Goal: Information Seeking & Learning: Check status

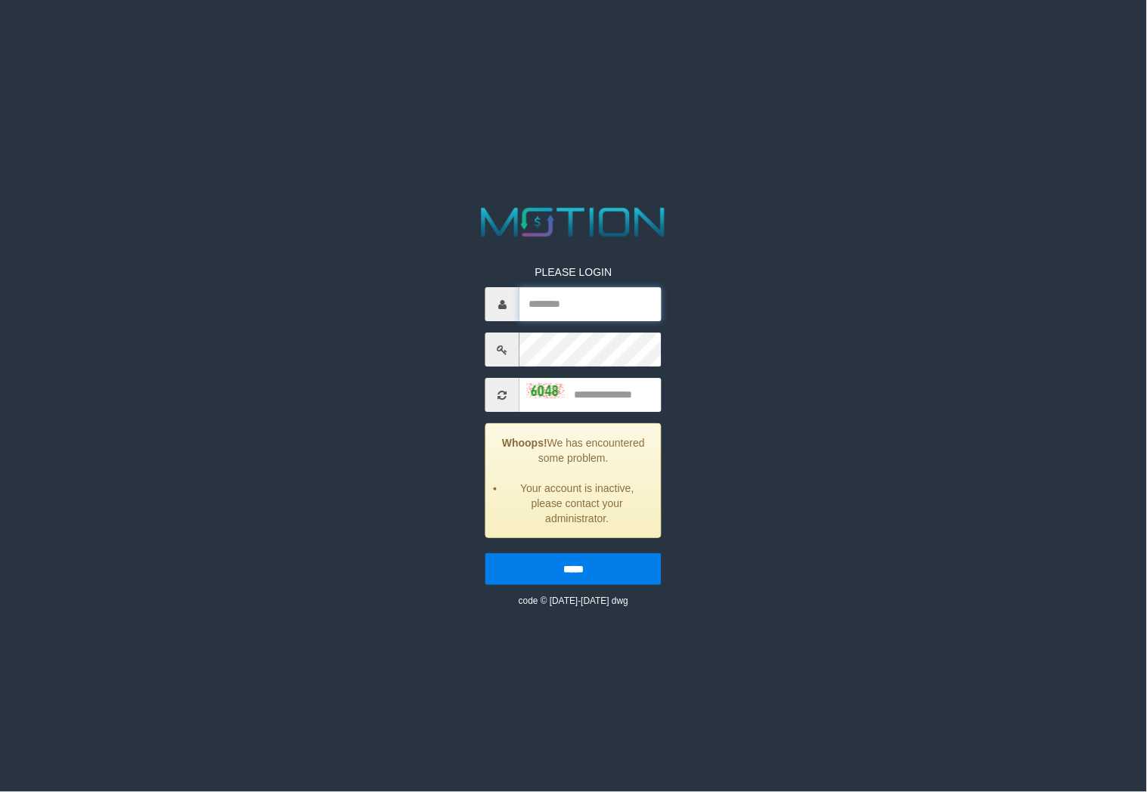
type input "*********"
drag, startPoint x: 599, startPoint y: 401, endPoint x: 1037, endPoint y: 495, distance: 448.4
click at [599, 401] on input "text" at bounding box center [590, 395] width 142 height 34
type input "****"
click at [485, 553] on input "*****" at bounding box center [573, 569] width 176 height 32
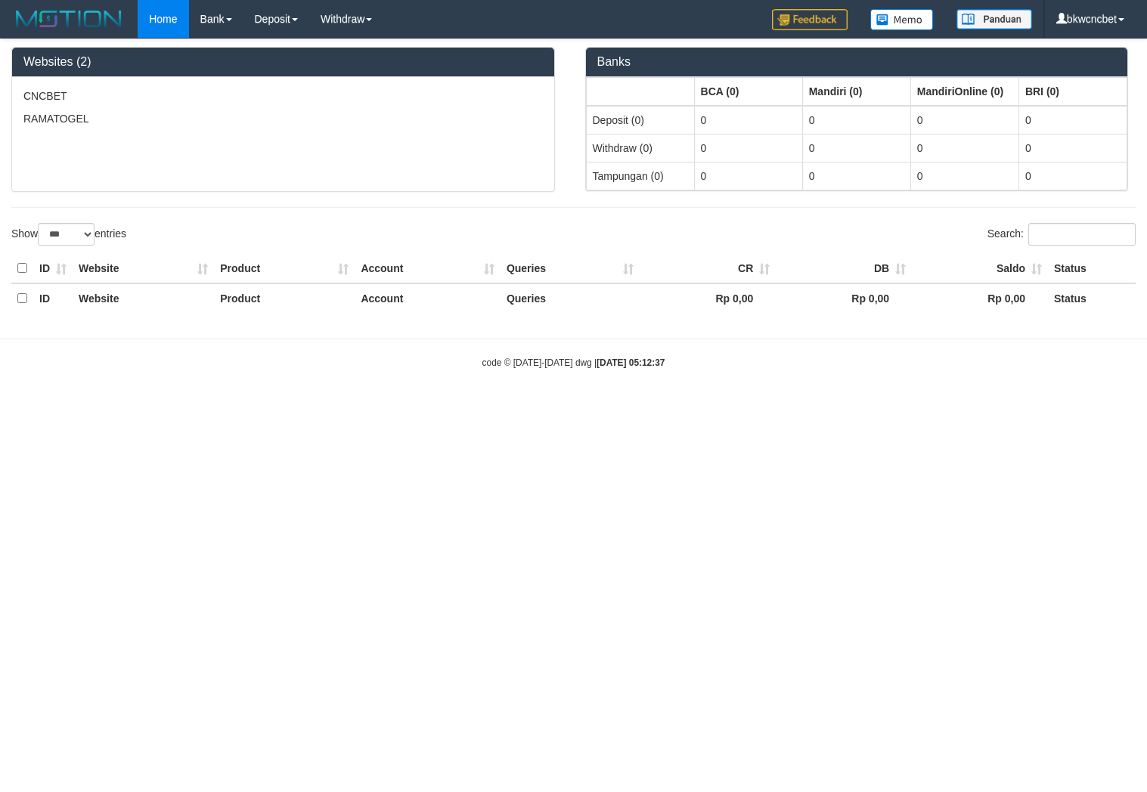
select select "***"
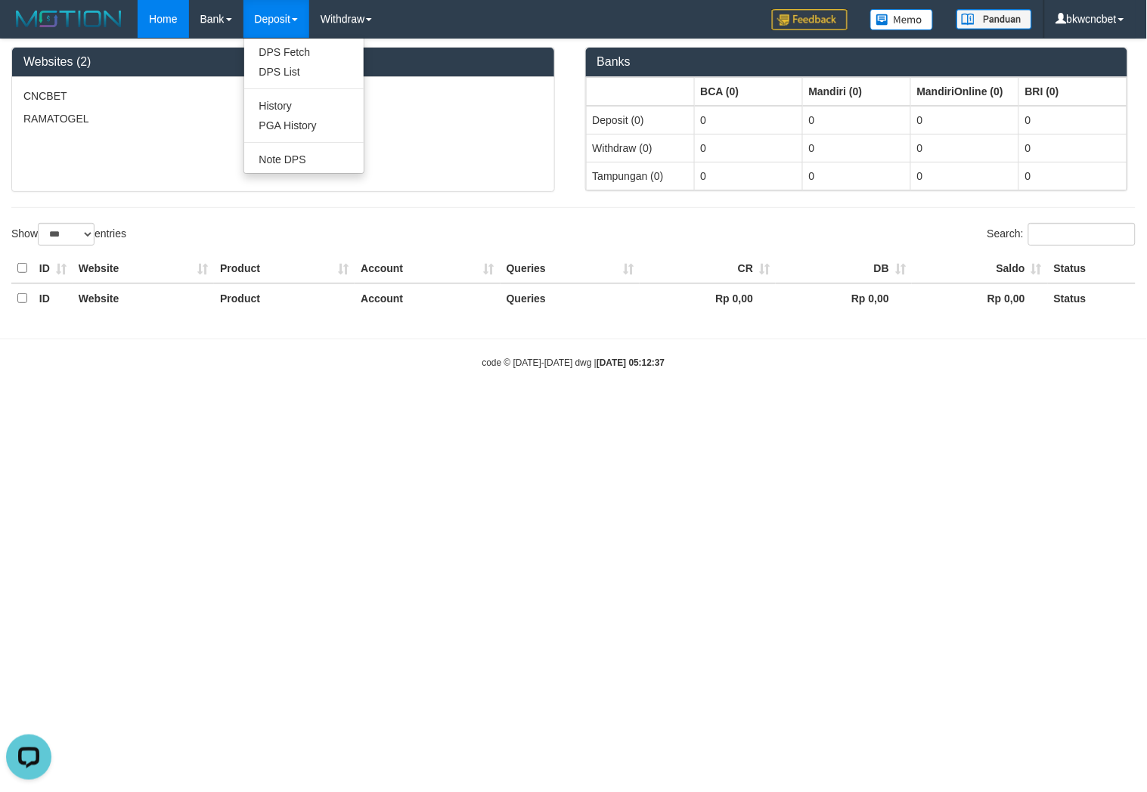
click at [290, 13] on link "Deposit" at bounding box center [276, 19] width 66 height 38
click at [307, 19] on link "Deposit" at bounding box center [276, 19] width 66 height 38
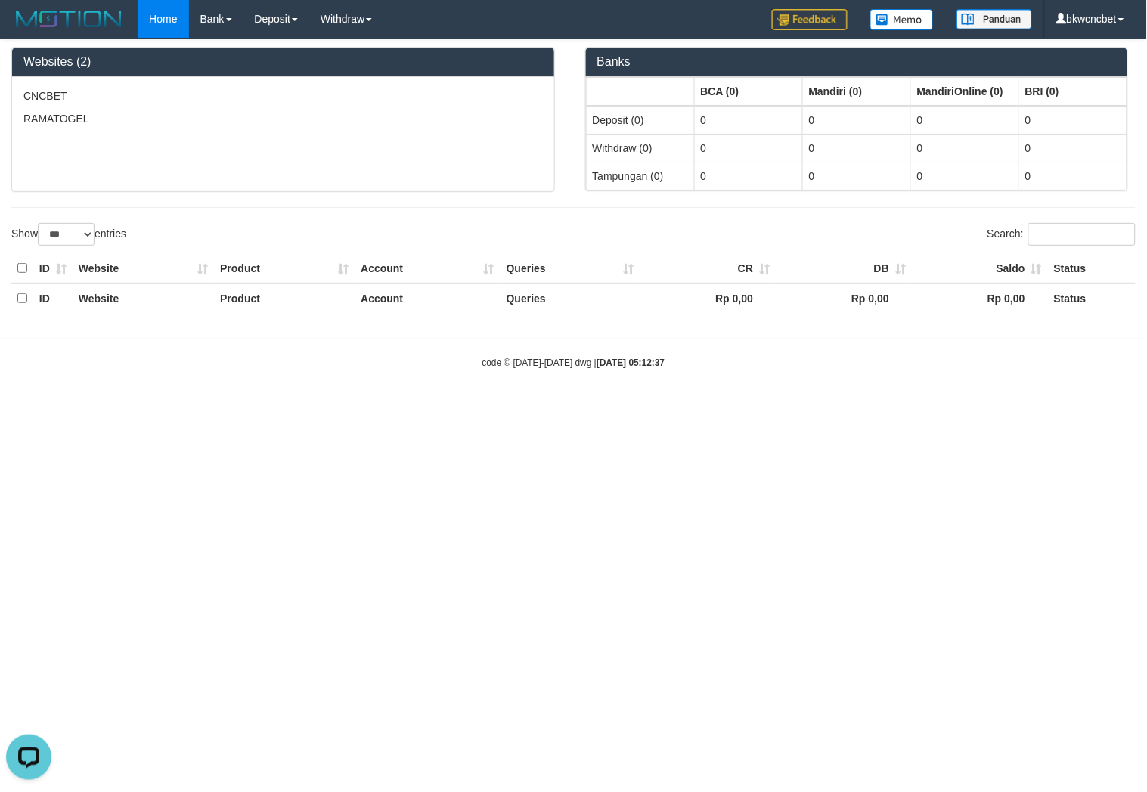
click at [190, 101] on p "CNCBET" at bounding box center [282, 95] width 519 height 15
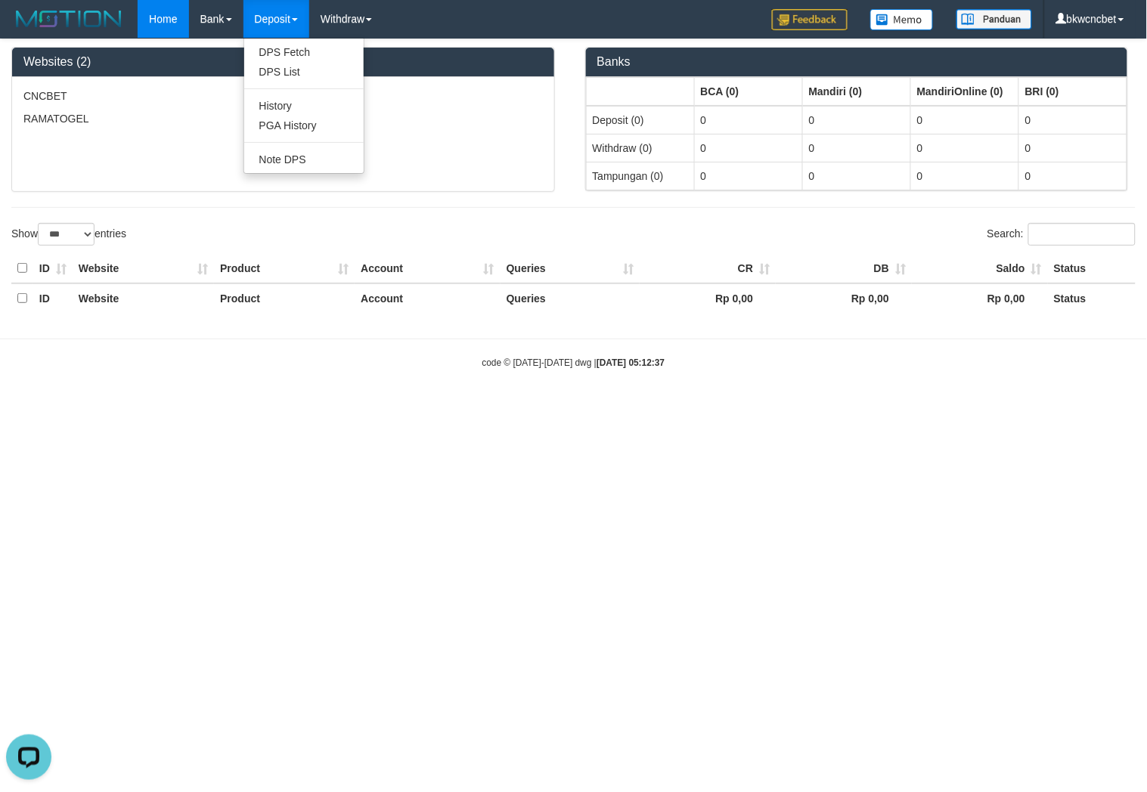
click at [292, 23] on link "Deposit" at bounding box center [276, 19] width 66 height 38
click at [285, 128] on link "PGA History" at bounding box center [303, 126] width 119 height 20
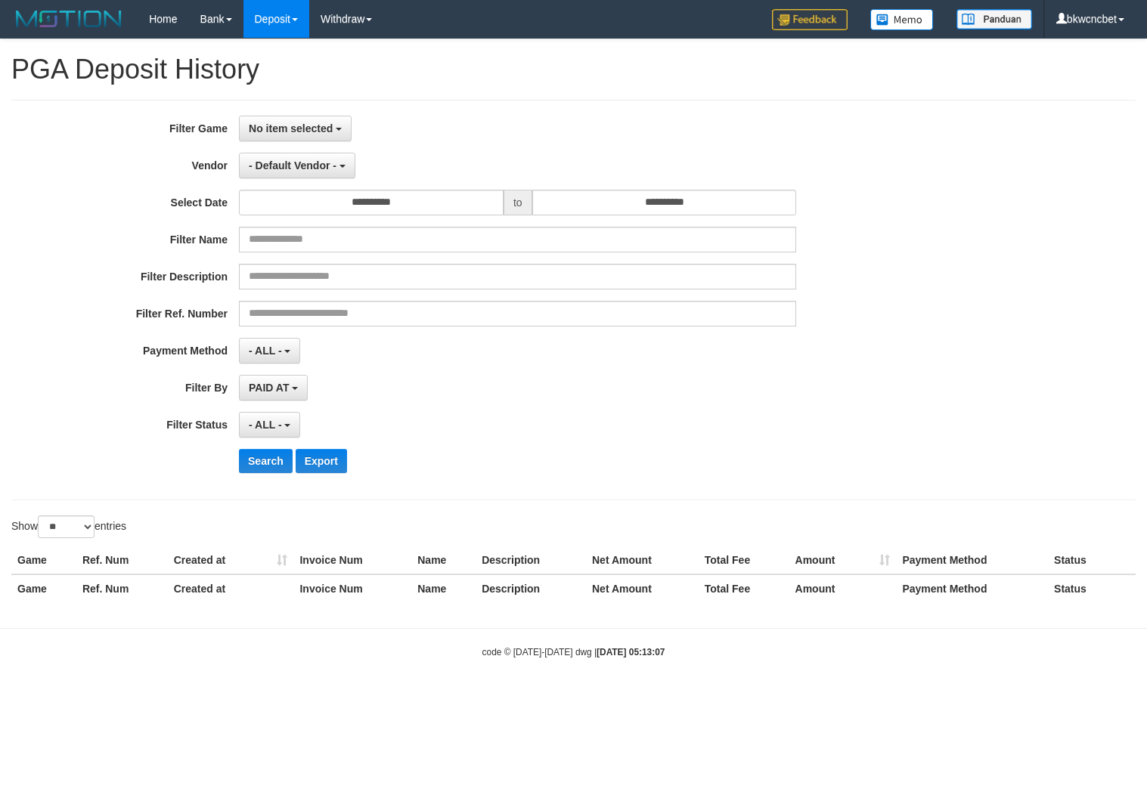
select select
select select "**"
drag, startPoint x: 284, startPoint y: 162, endPoint x: 292, endPoint y: 166, distance: 8.8
click at [283, 162] on span "- Default Vendor -" at bounding box center [293, 165] width 88 height 12
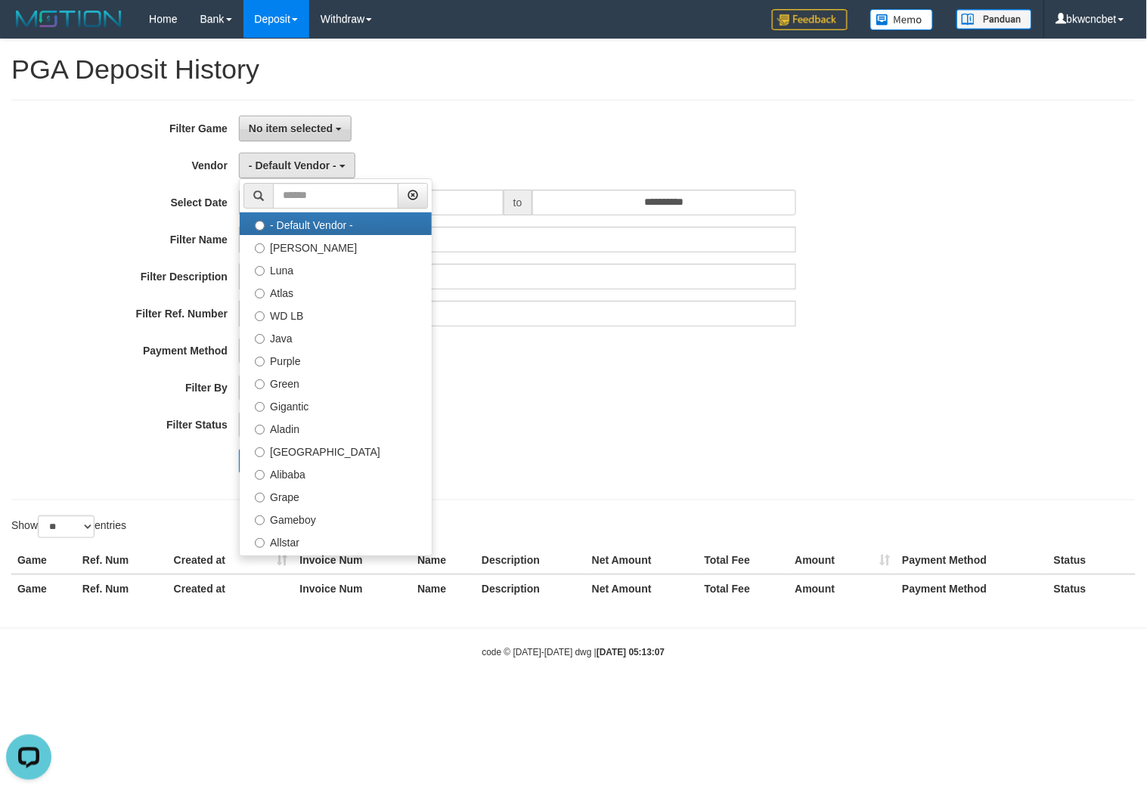
click at [323, 128] on span "No item selected" at bounding box center [291, 128] width 84 height 12
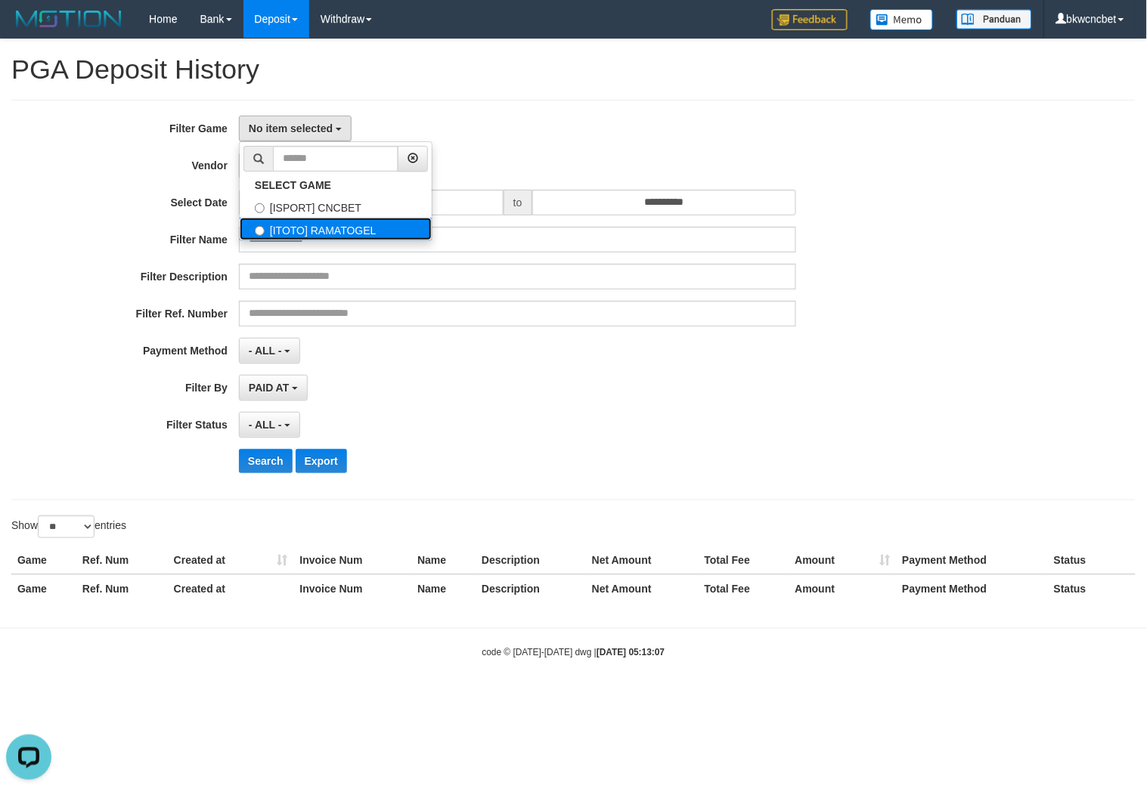
click at [323, 221] on label "[ITOTO] RAMATOGEL" at bounding box center [336, 229] width 192 height 23
select select "****"
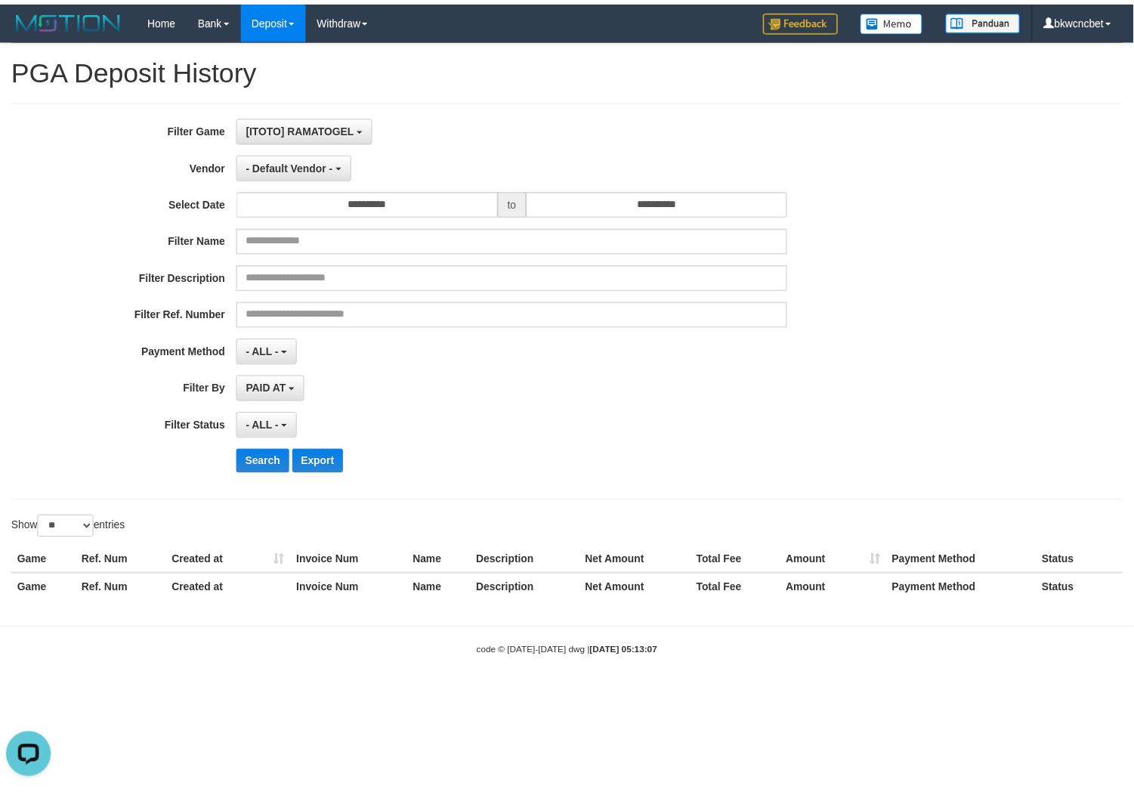
scroll to position [26, 0]
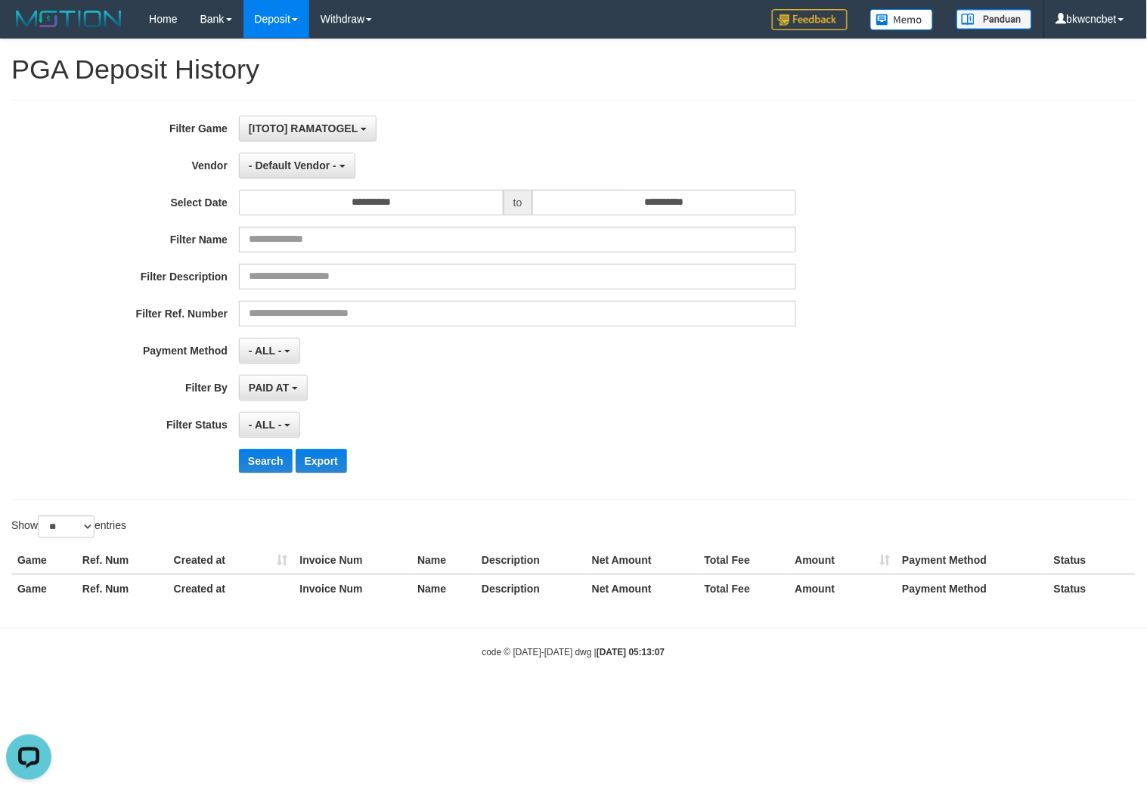
drag, startPoint x: 549, startPoint y: 79, endPoint x: 393, endPoint y: 159, distance: 176.1
click at [552, 88] on div "**********" at bounding box center [573, 326] width 1147 height 574
click at [395, 190] on input "**********" at bounding box center [371, 203] width 265 height 26
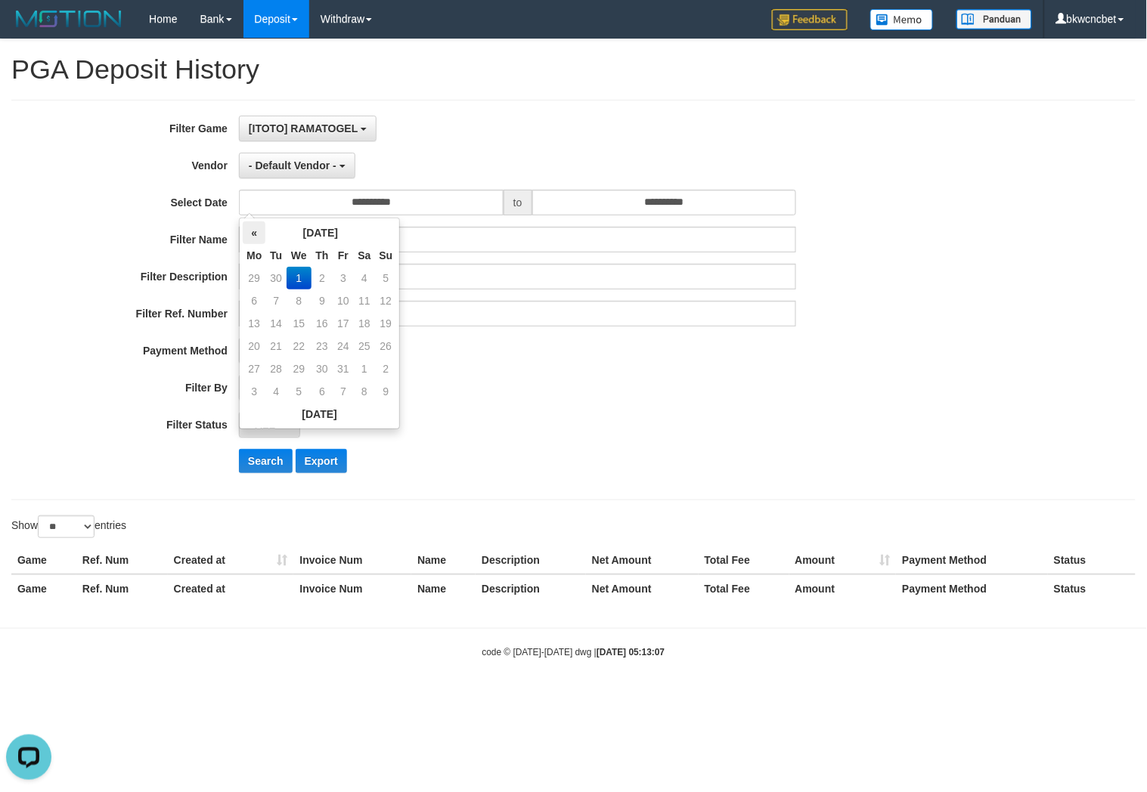
click at [259, 231] on th "«" at bounding box center [254, 232] width 23 height 23
click at [276, 381] on td "30" at bounding box center [275, 391] width 21 height 23
type input "**********"
drag, startPoint x: 647, startPoint y: 409, endPoint x: 673, endPoint y: 336, distance: 77.2
click at [681, 393] on div "**********" at bounding box center [477, 300] width 955 height 369
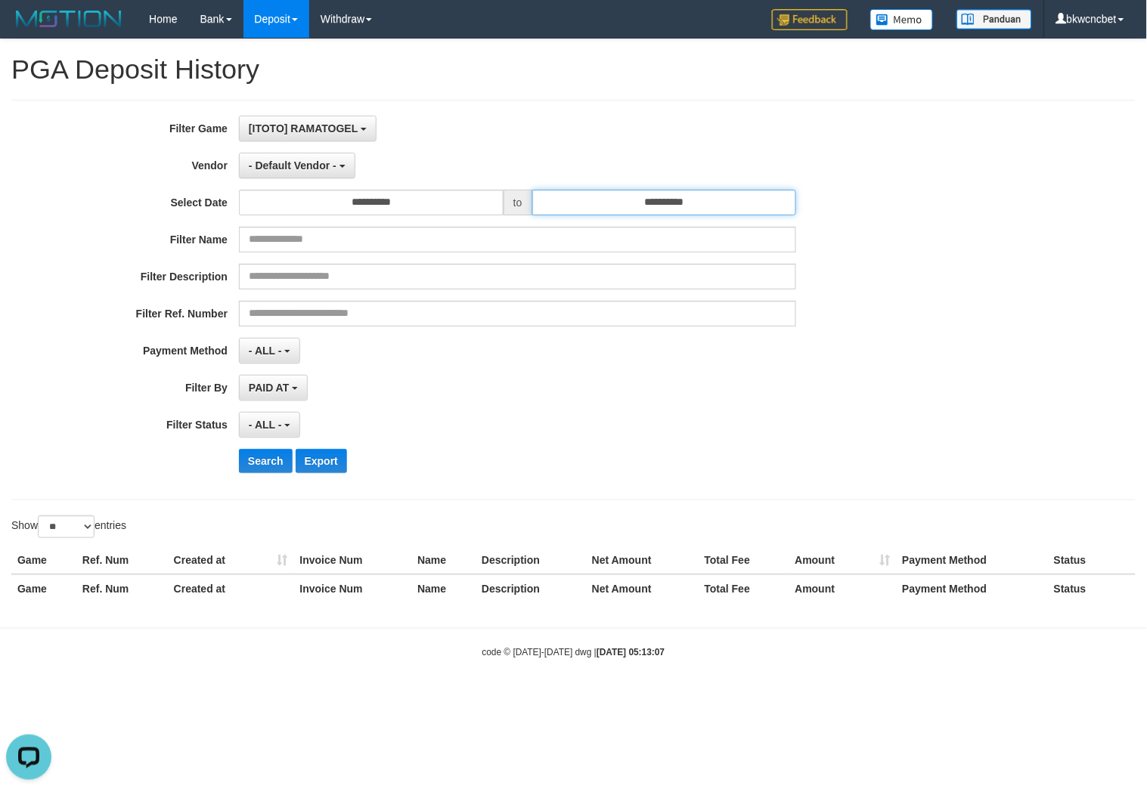
click at [661, 213] on input "**********" at bounding box center [664, 203] width 265 height 26
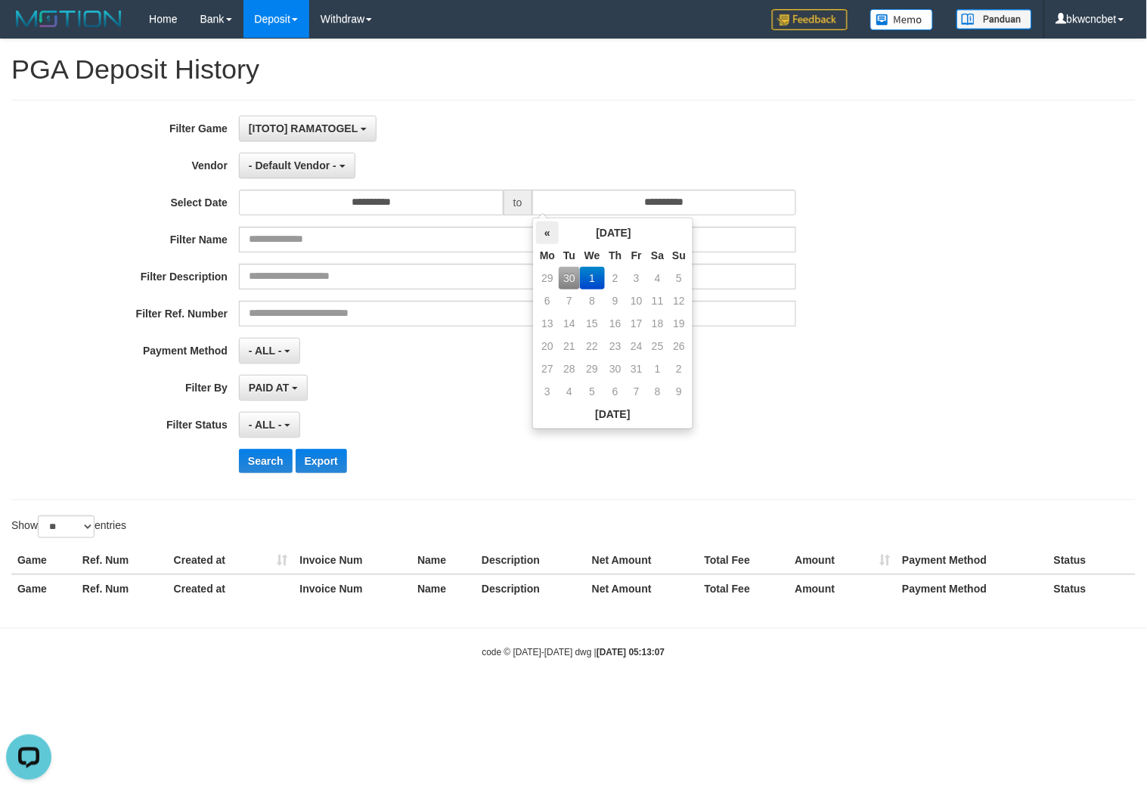
click at [550, 237] on th "«" at bounding box center [547, 232] width 23 height 23
click at [568, 395] on td "30" at bounding box center [569, 391] width 21 height 23
type input "**********"
drag, startPoint x: 825, startPoint y: 438, endPoint x: 588, endPoint y: 330, distance: 261.1
click at [825, 435] on div "**********" at bounding box center [477, 425] width 955 height 26
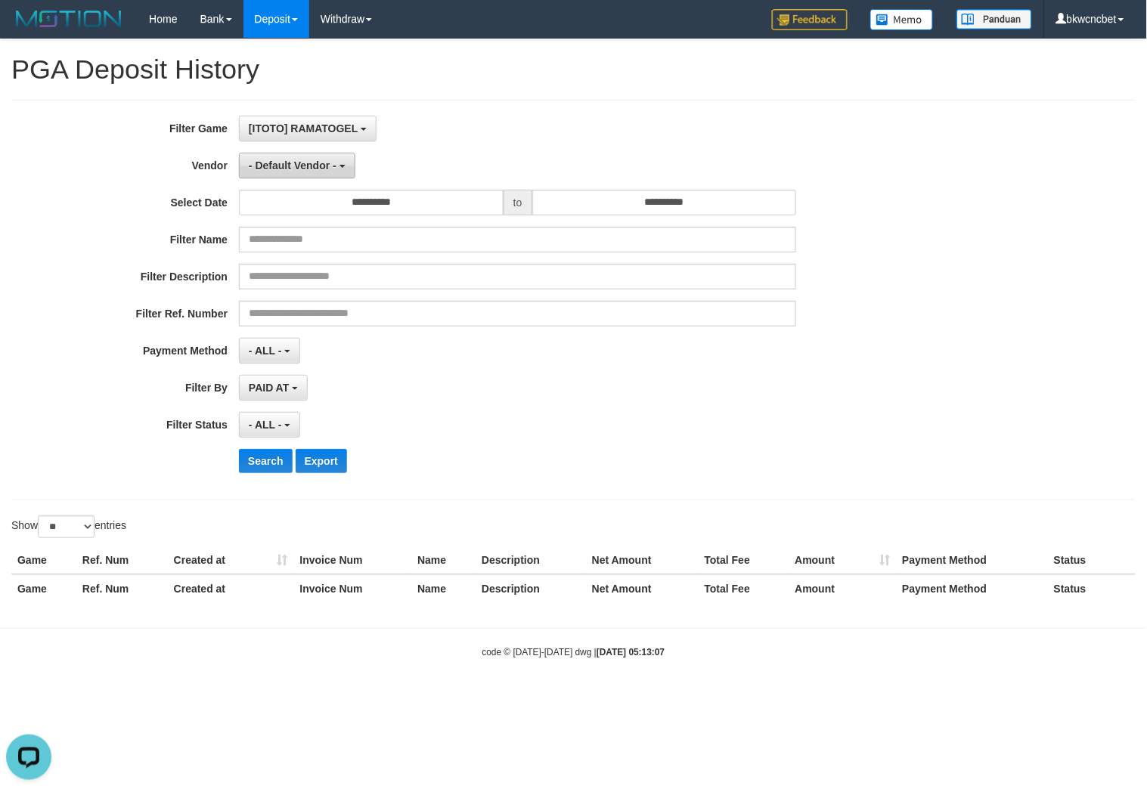
click at [310, 171] on button "- Default Vendor -" at bounding box center [297, 166] width 116 height 26
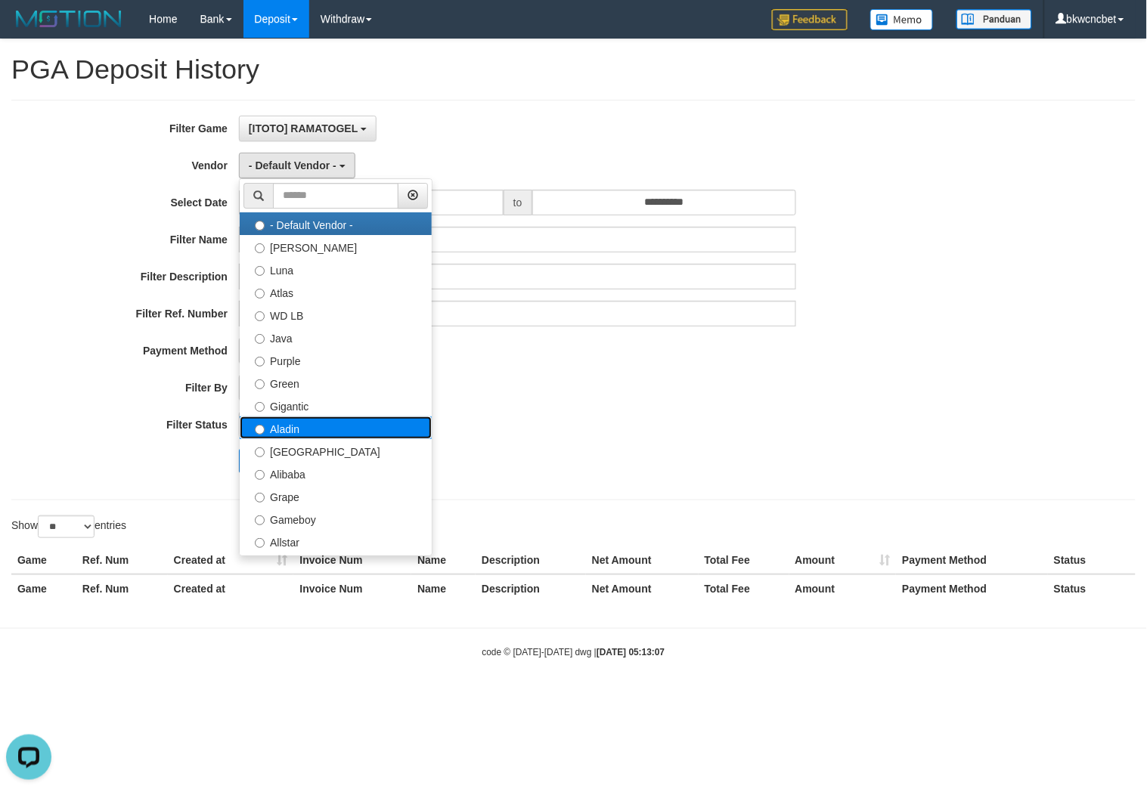
click at [335, 419] on label "Aladin" at bounding box center [336, 427] width 192 height 23
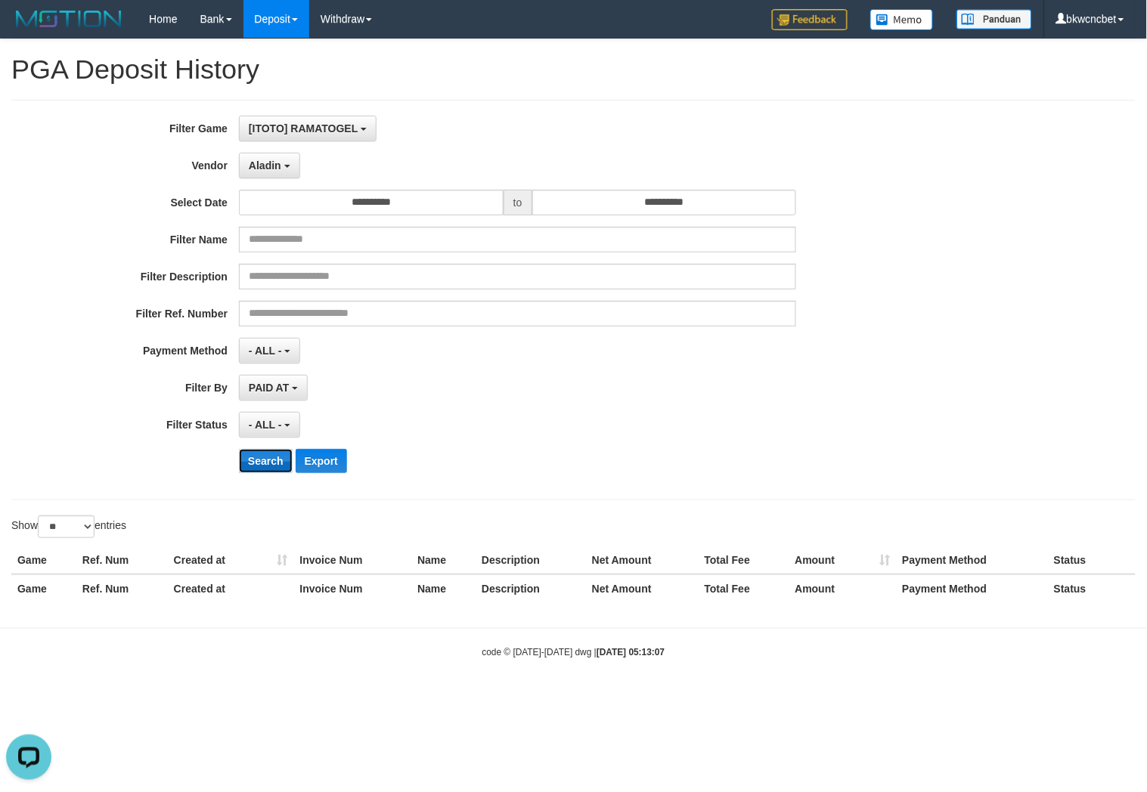
click at [269, 455] on button "Search" at bounding box center [266, 461] width 54 height 24
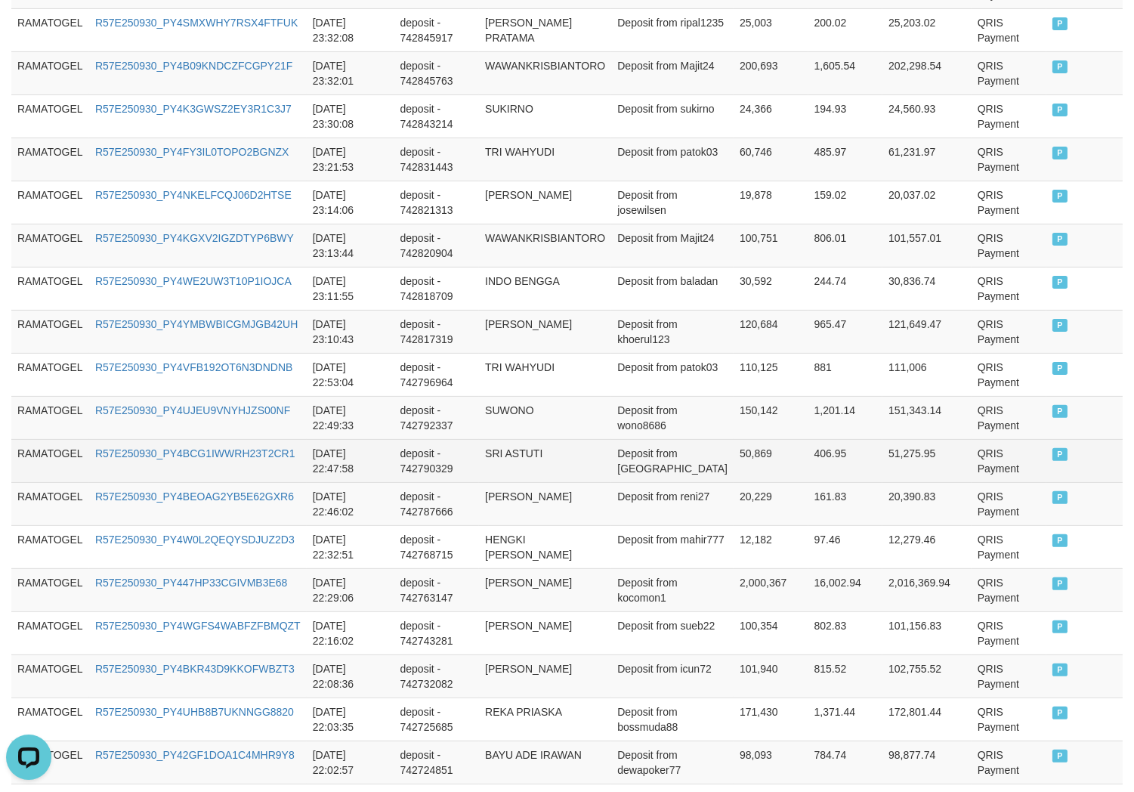
scroll to position [1040, 0]
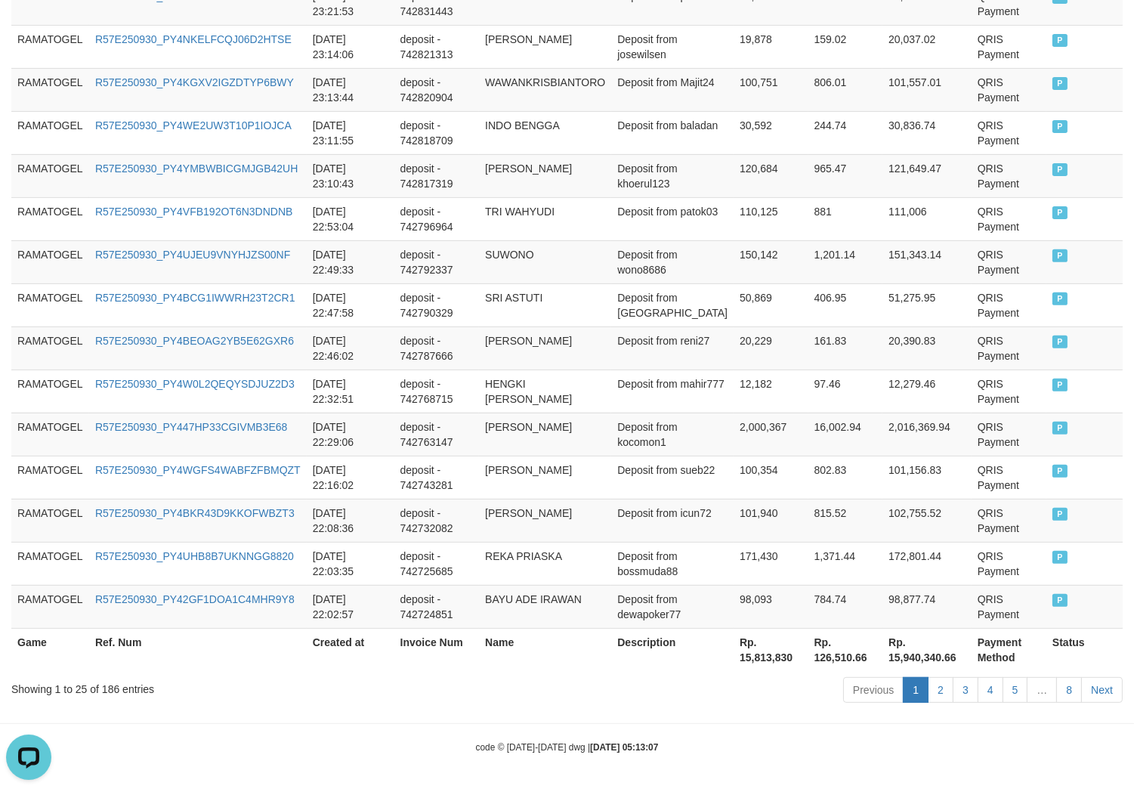
click at [110, 686] on div "Showing 1 to 25 of 186 entries" at bounding box center [236, 686] width 450 height 21
copy div "186"
click at [760, 660] on th "Rp. 15,813,830" at bounding box center [771, 649] width 75 height 43
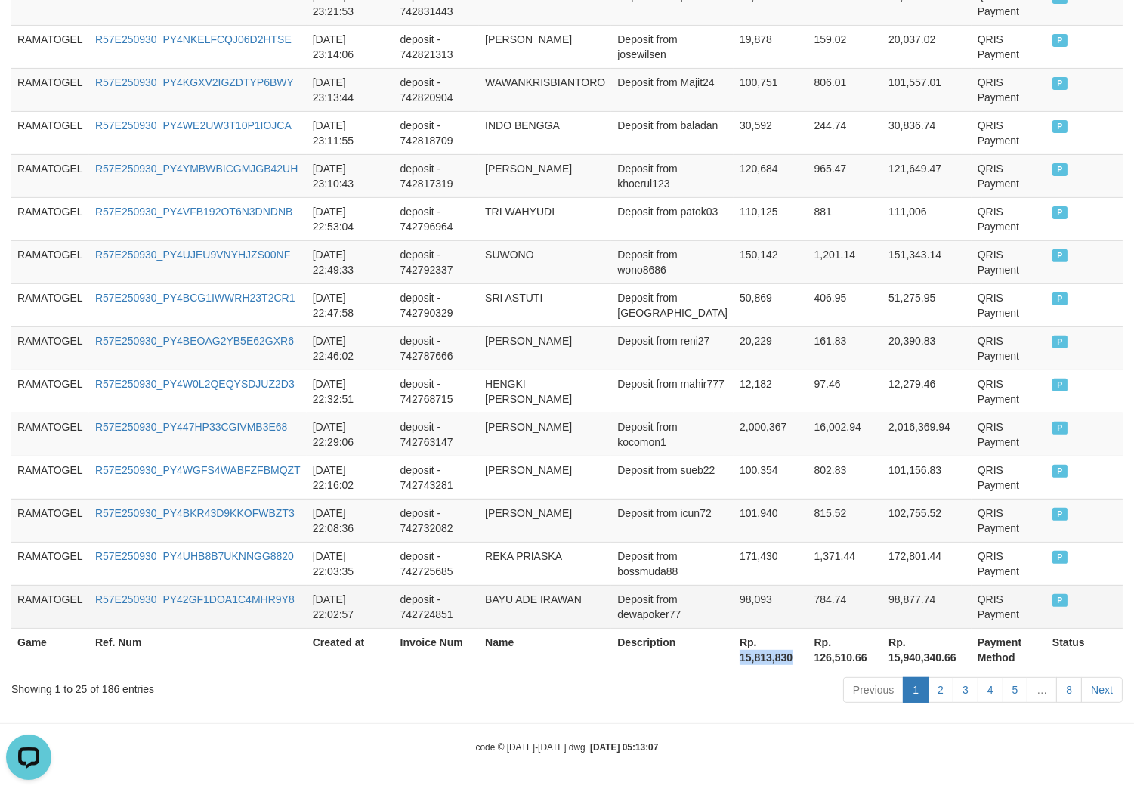
copy th "15,813,830"
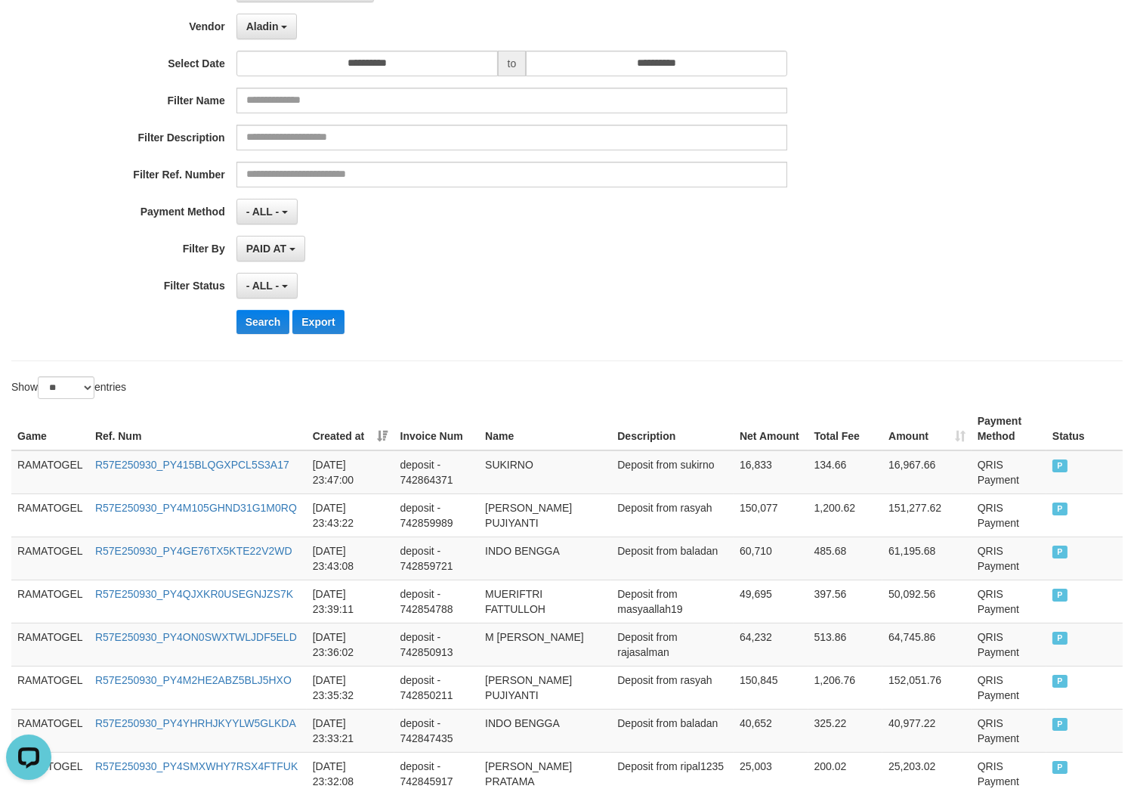
scroll to position [0, 0]
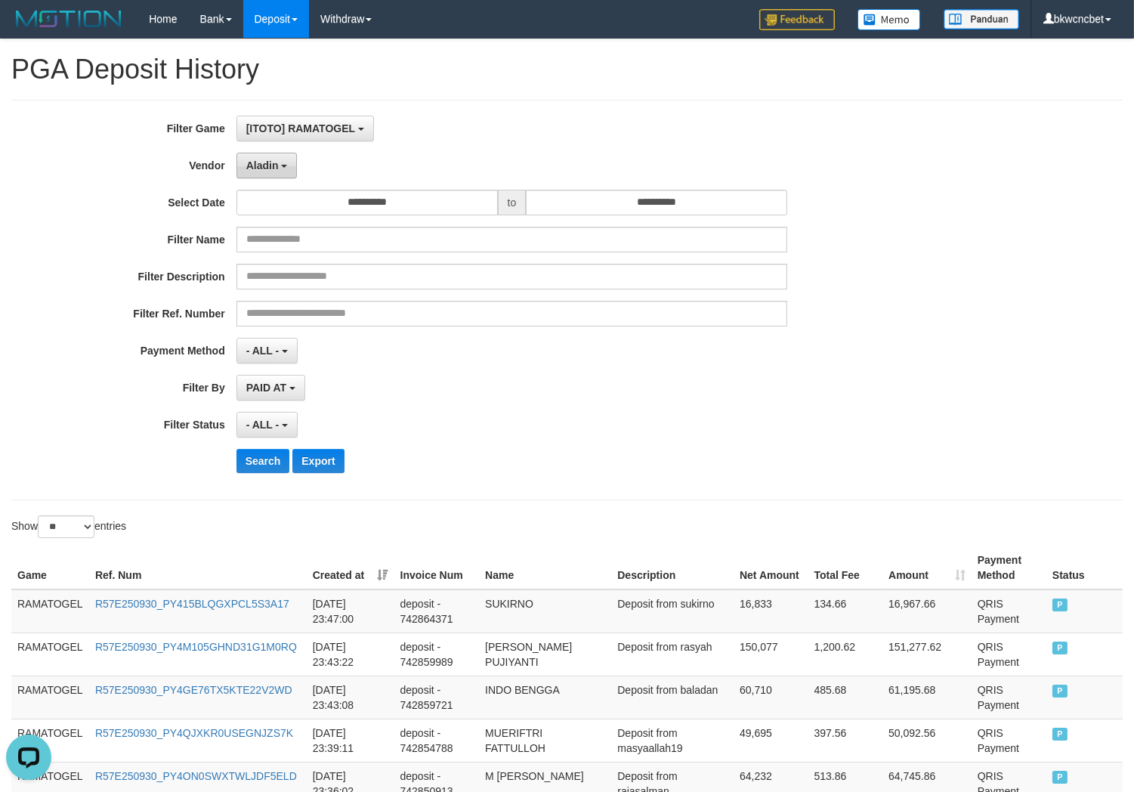
click at [277, 172] on button "Aladin" at bounding box center [267, 166] width 61 height 26
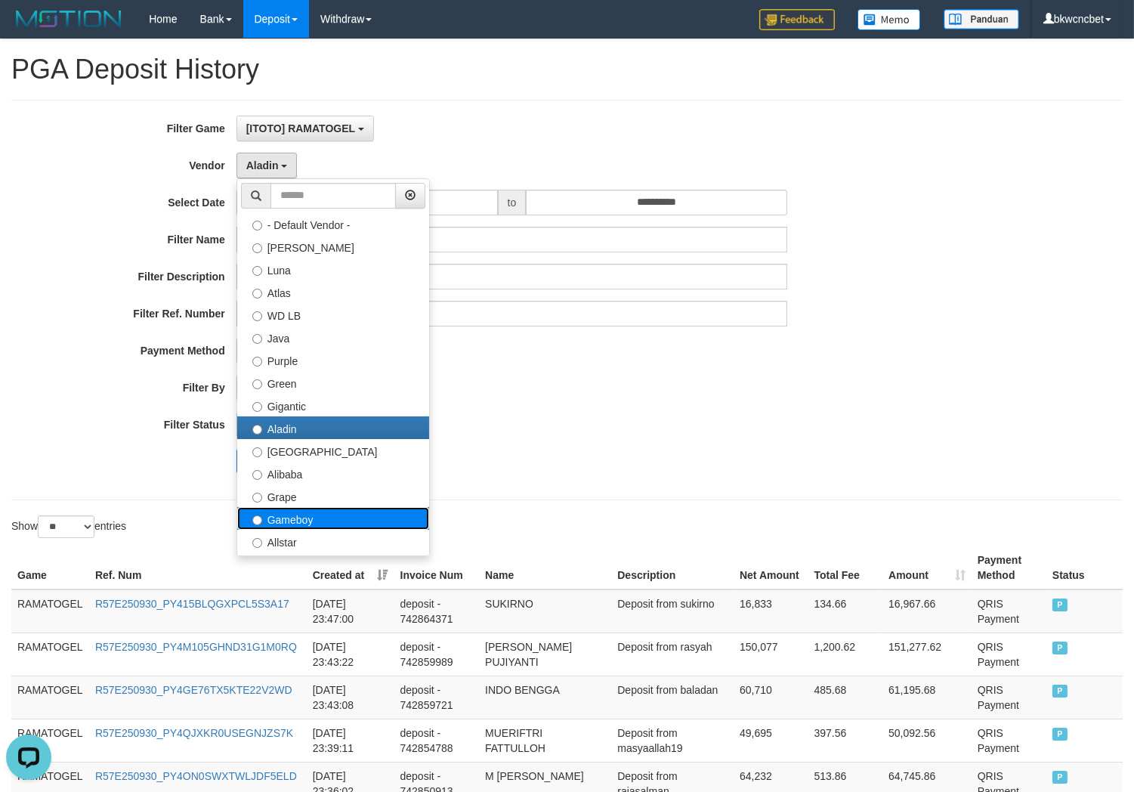
click at [314, 507] on label "Gameboy" at bounding box center [333, 518] width 192 height 23
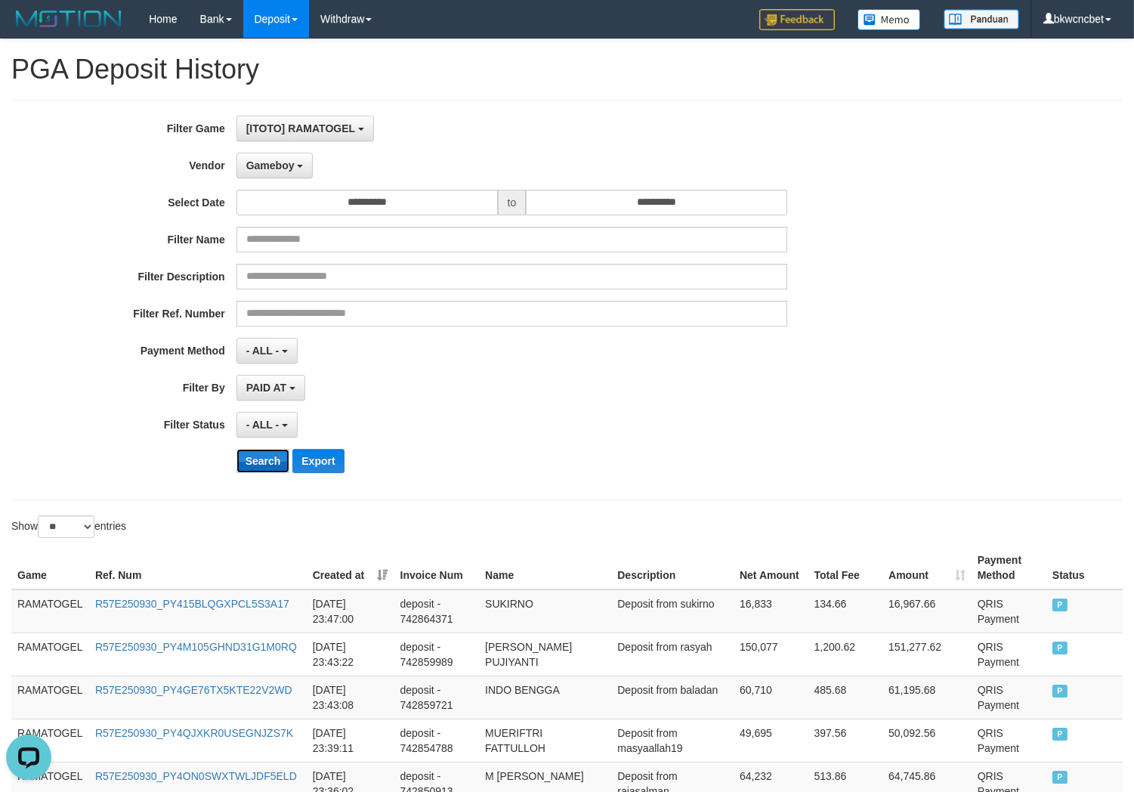
click at [255, 469] on button "Search" at bounding box center [264, 461] width 54 height 24
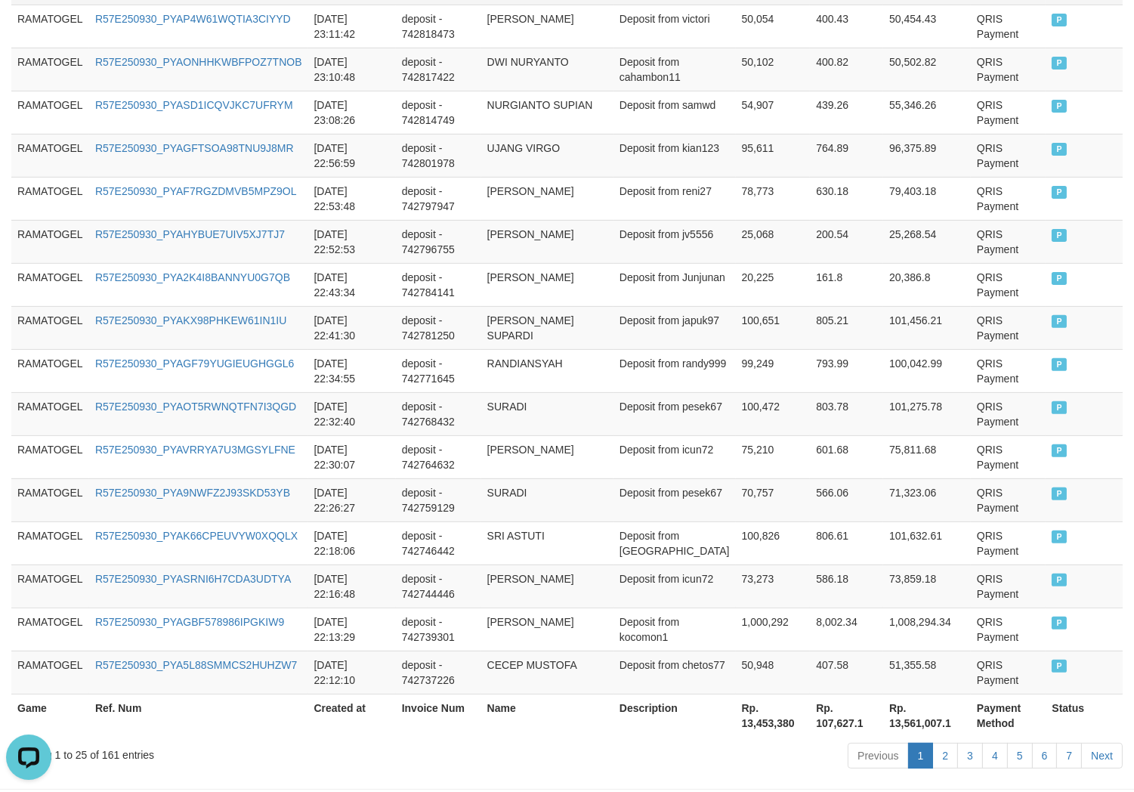
scroll to position [1040, 0]
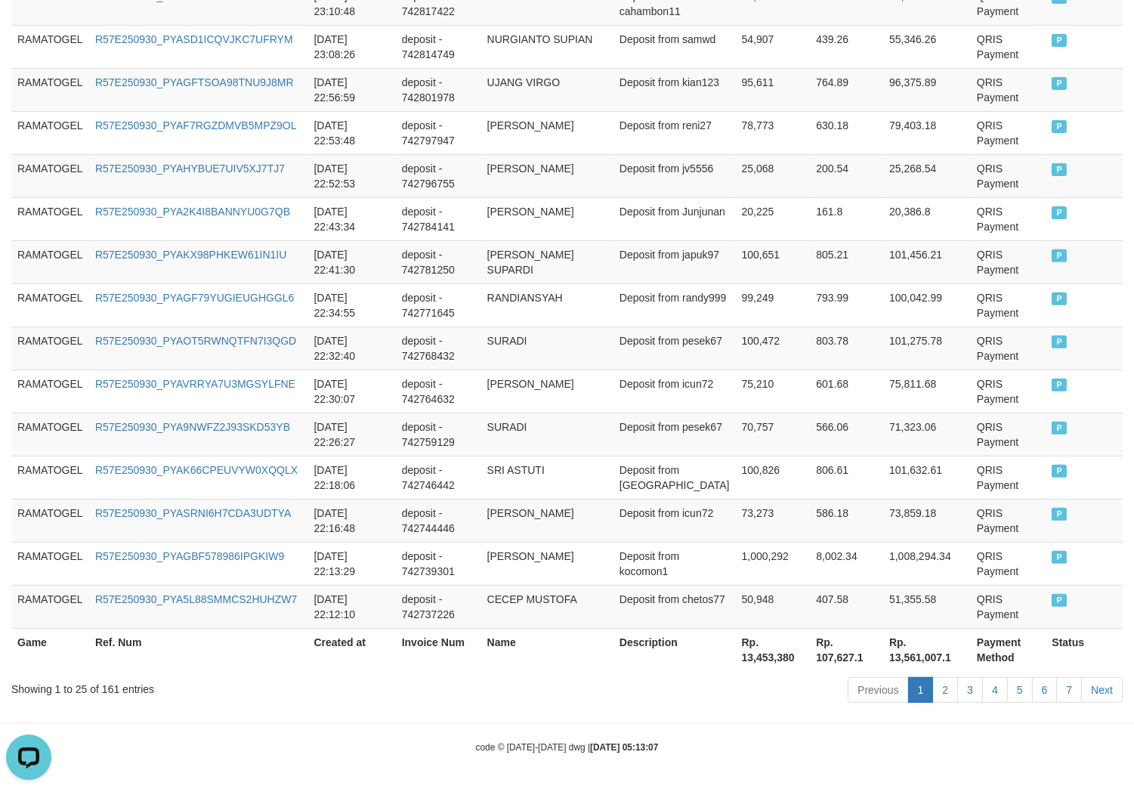
click at [103, 679] on div "Showing 1 to 25 of 161 entries" at bounding box center [236, 686] width 450 height 21
copy div "161"
click at [767, 659] on th "Rp. 13,453,380" at bounding box center [773, 649] width 75 height 43
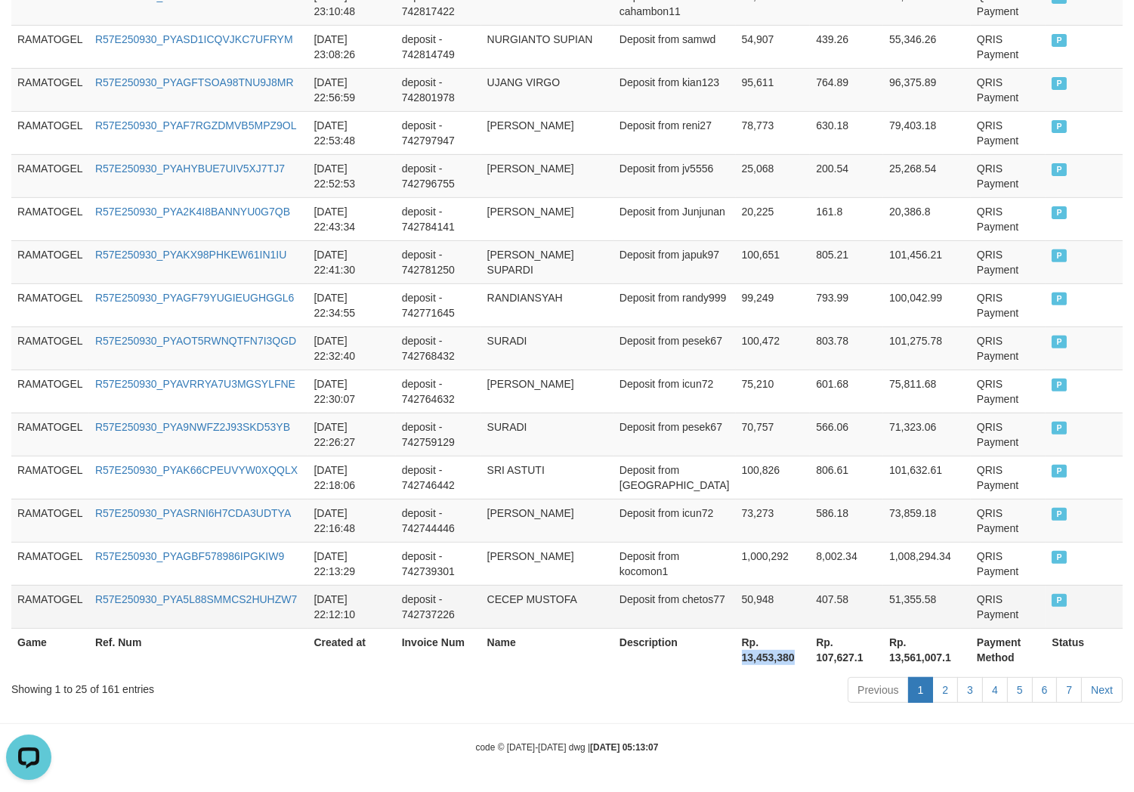
copy th "13,453,380"
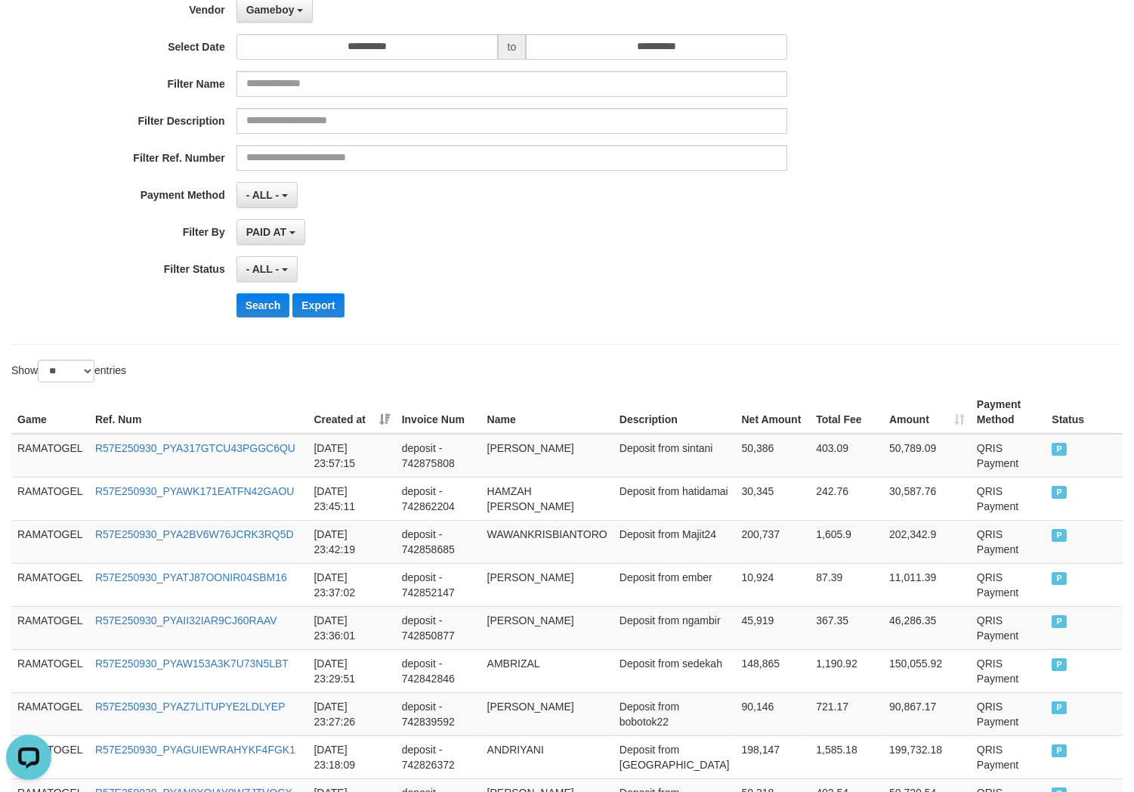
scroll to position [0, 0]
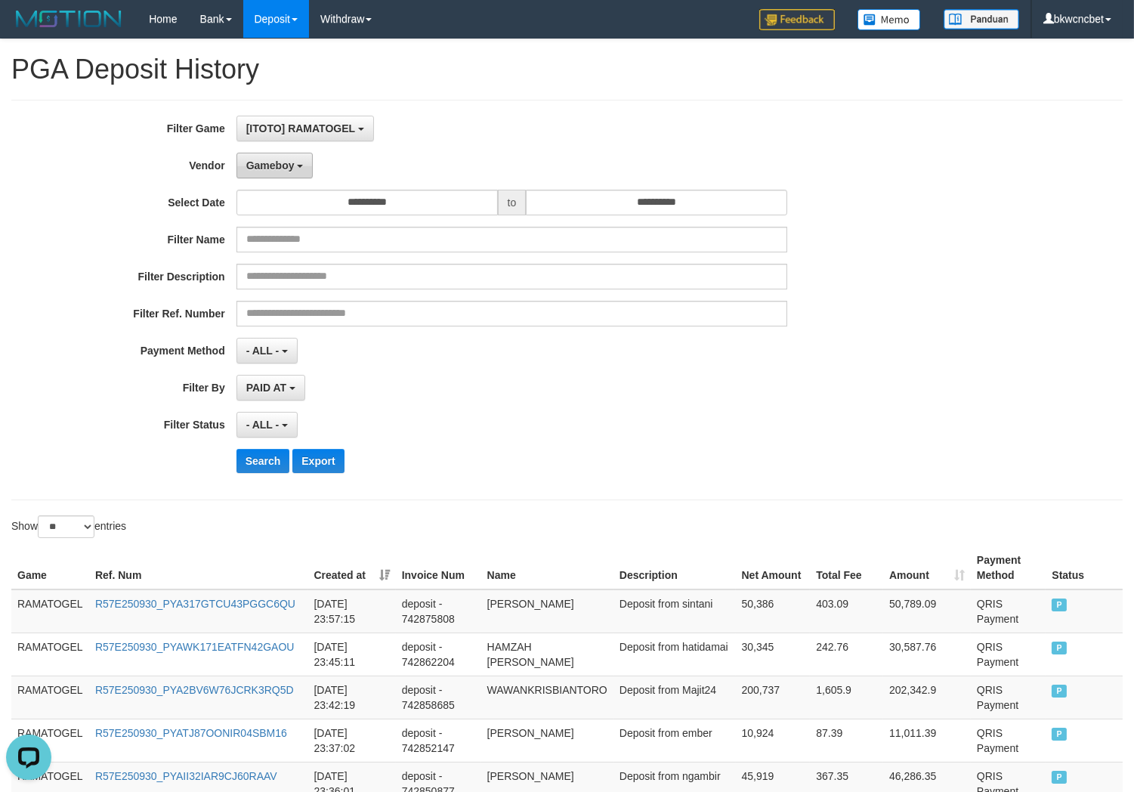
click at [280, 170] on span "Gameboy" at bounding box center [270, 165] width 48 height 12
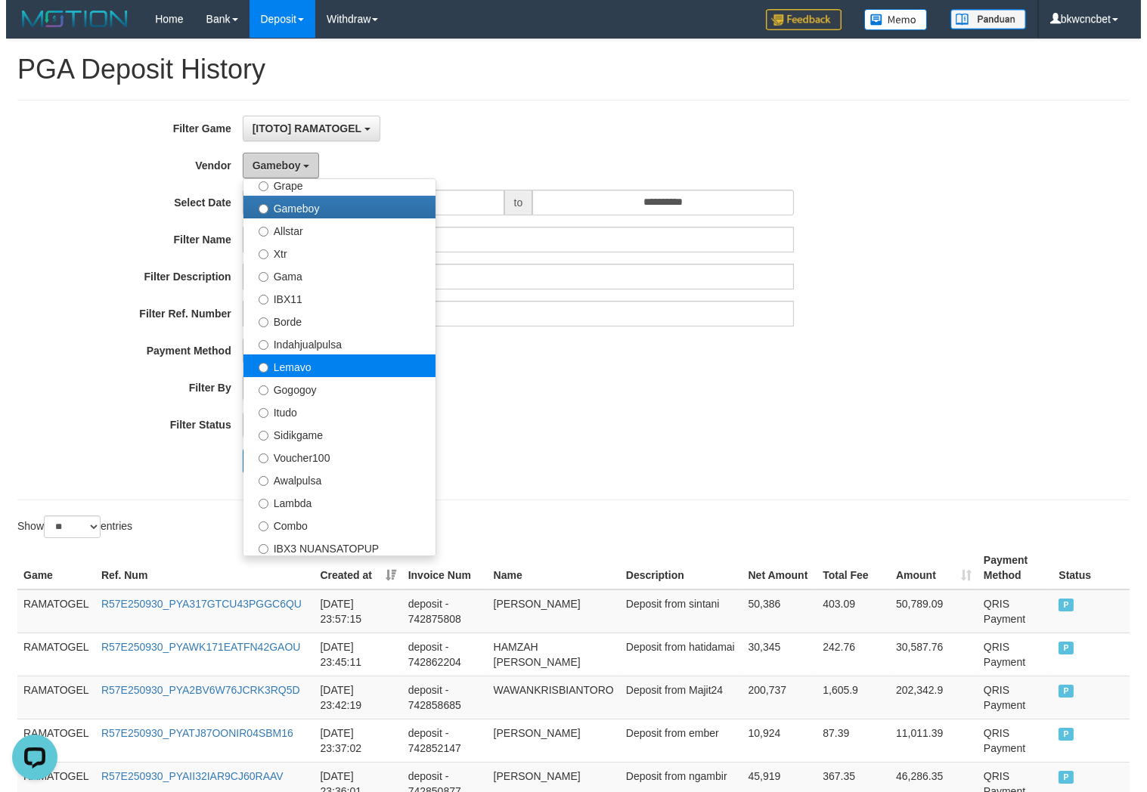
scroll to position [311, 0]
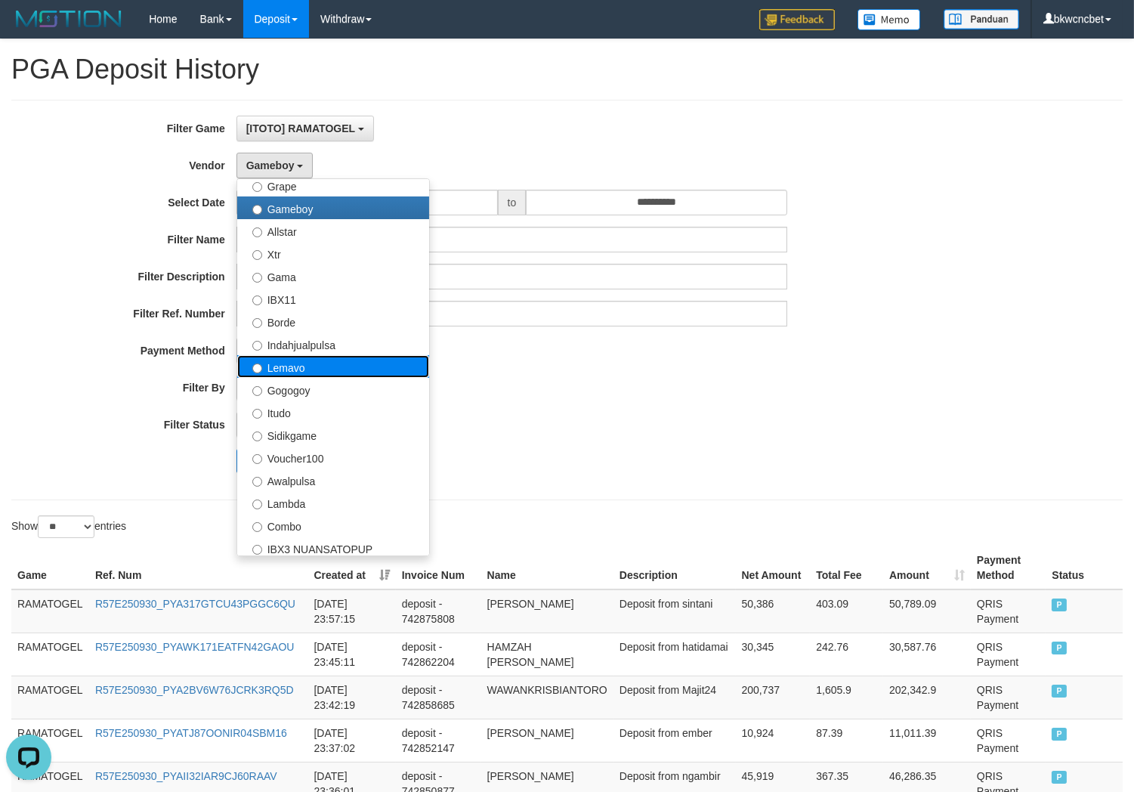
click at [320, 364] on label "Lemavo" at bounding box center [333, 366] width 192 height 23
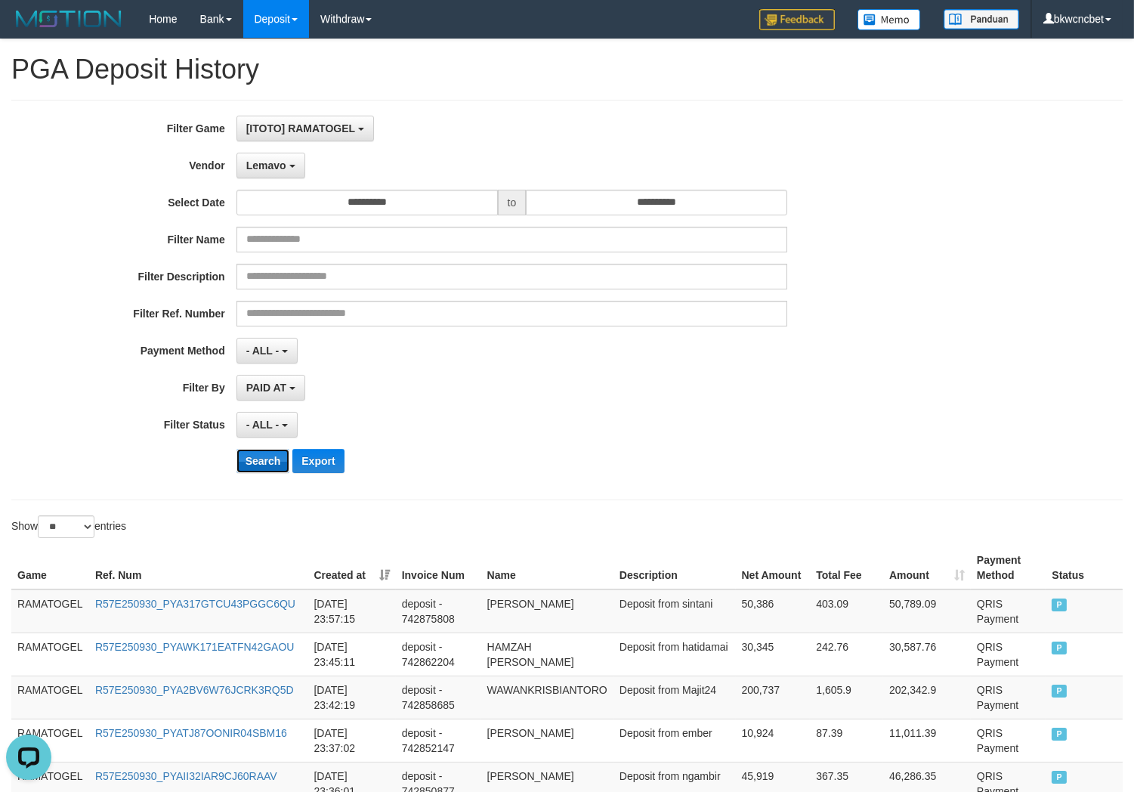
click at [255, 459] on button "Search" at bounding box center [264, 461] width 54 height 24
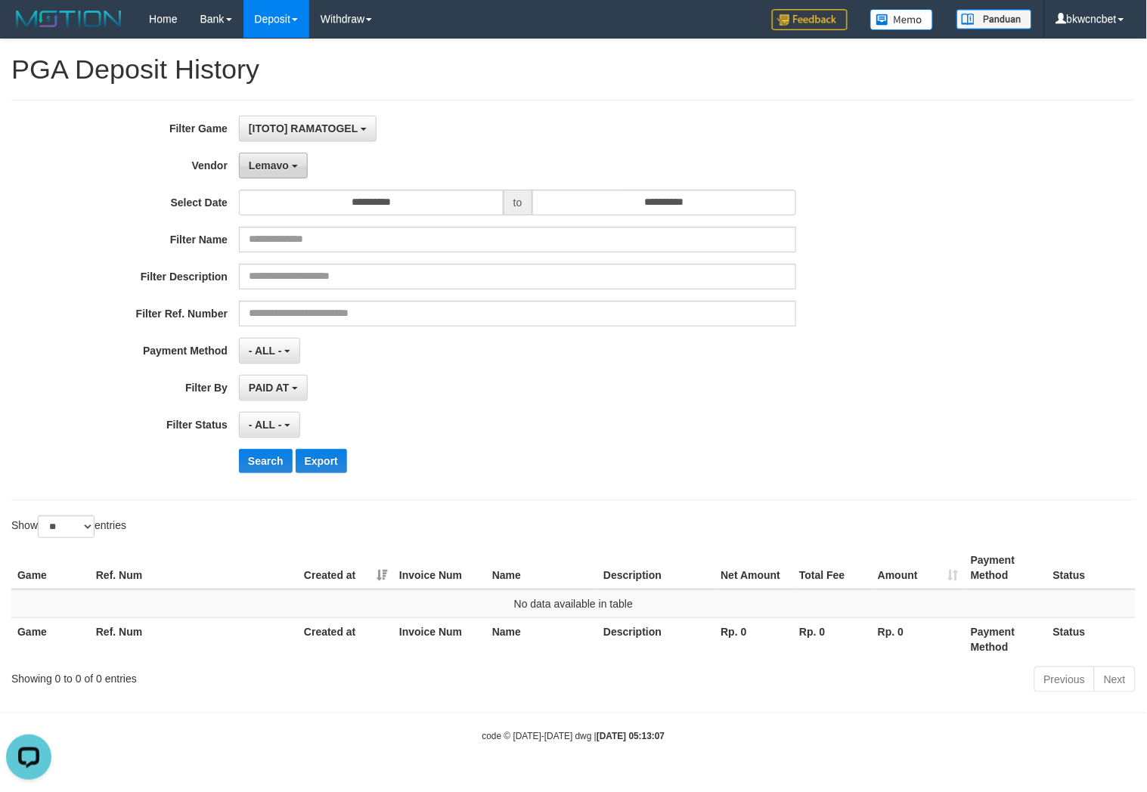
click at [277, 167] on span "Lemavo" at bounding box center [269, 165] width 40 height 12
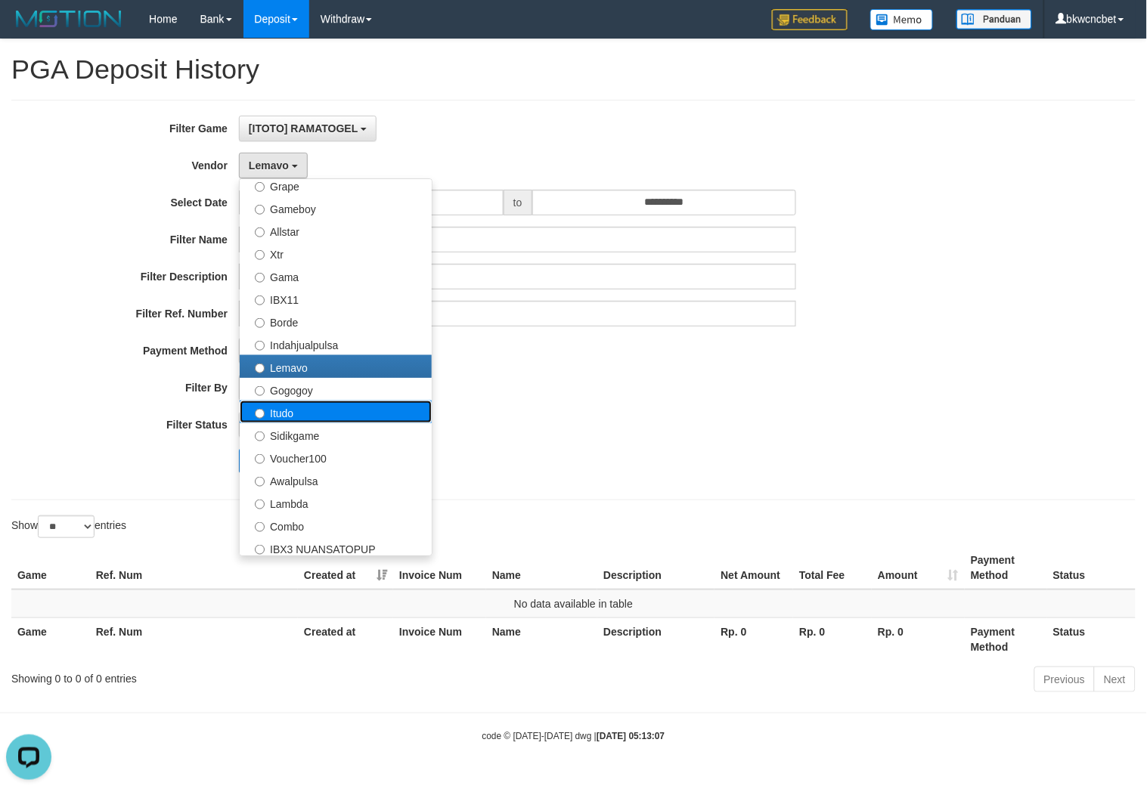
click at [310, 413] on label "Itudo" at bounding box center [336, 412] width 192 height 23
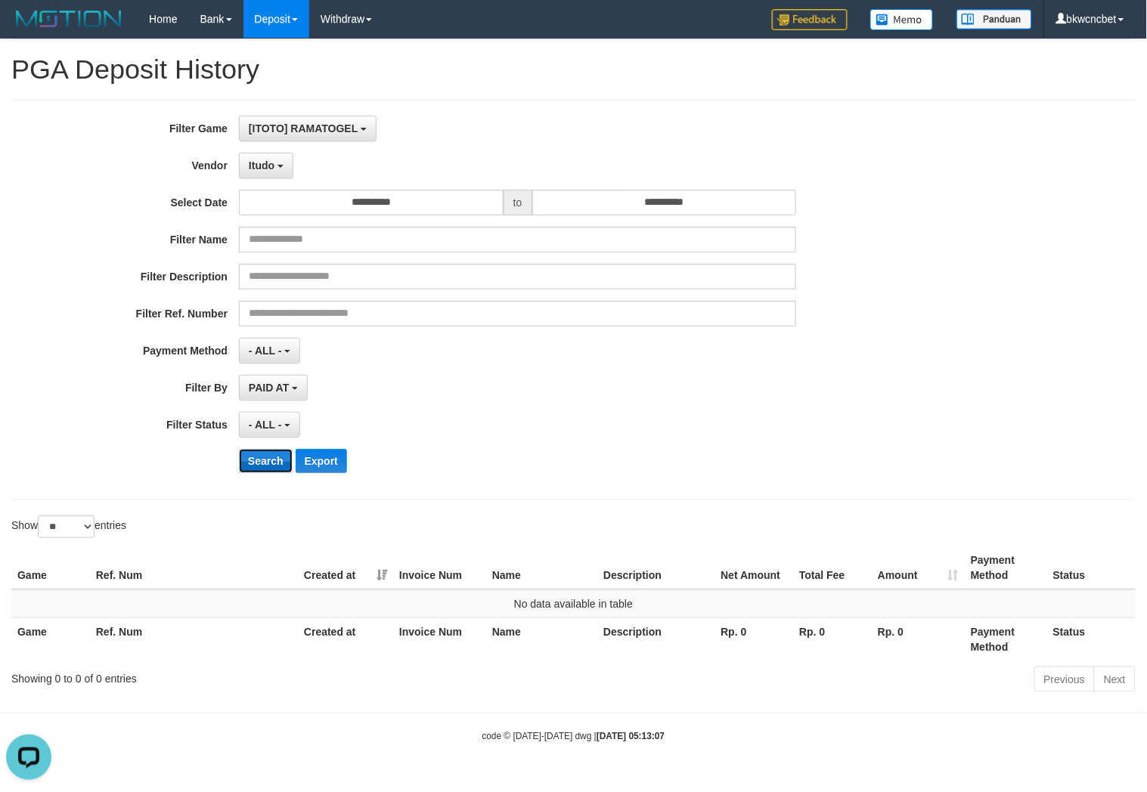
click at [276, 464] on button "Search" at bounding box center [266, 461] width 54 height 24
click at [261, 169] on span "Itudo" at bounding box center [262, 165] width 26 height 12
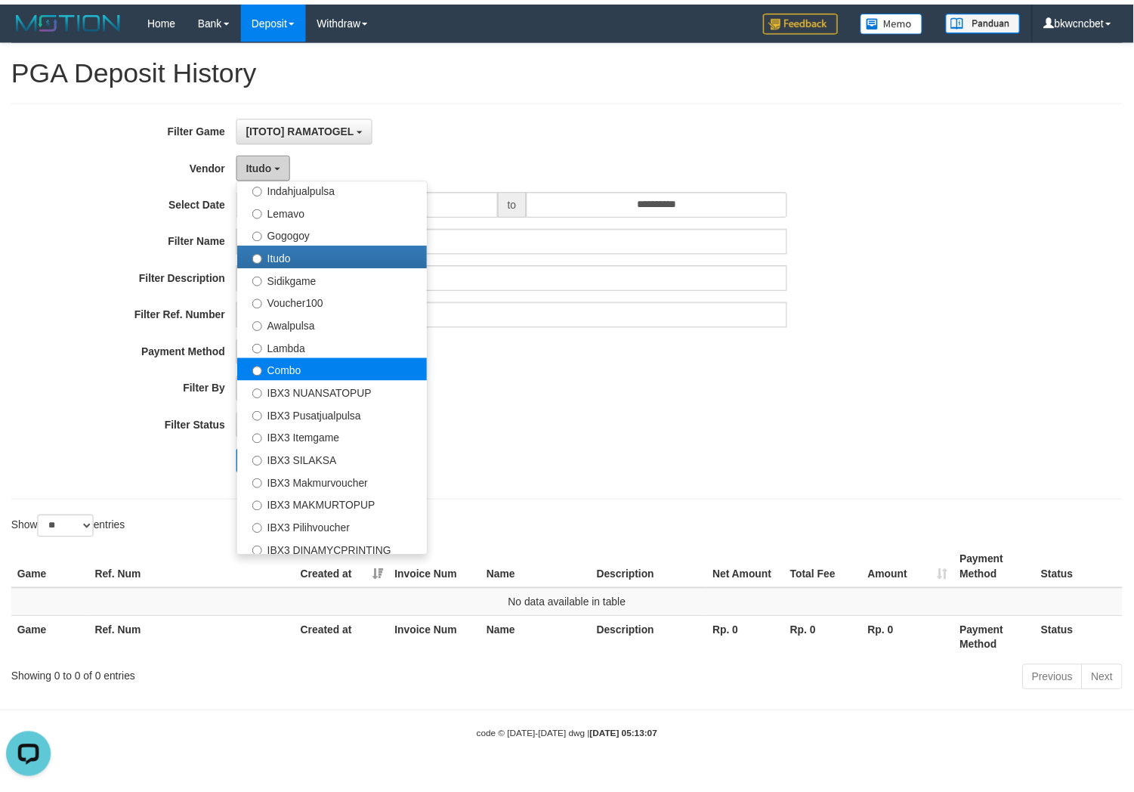
scroll to position [562, 0]
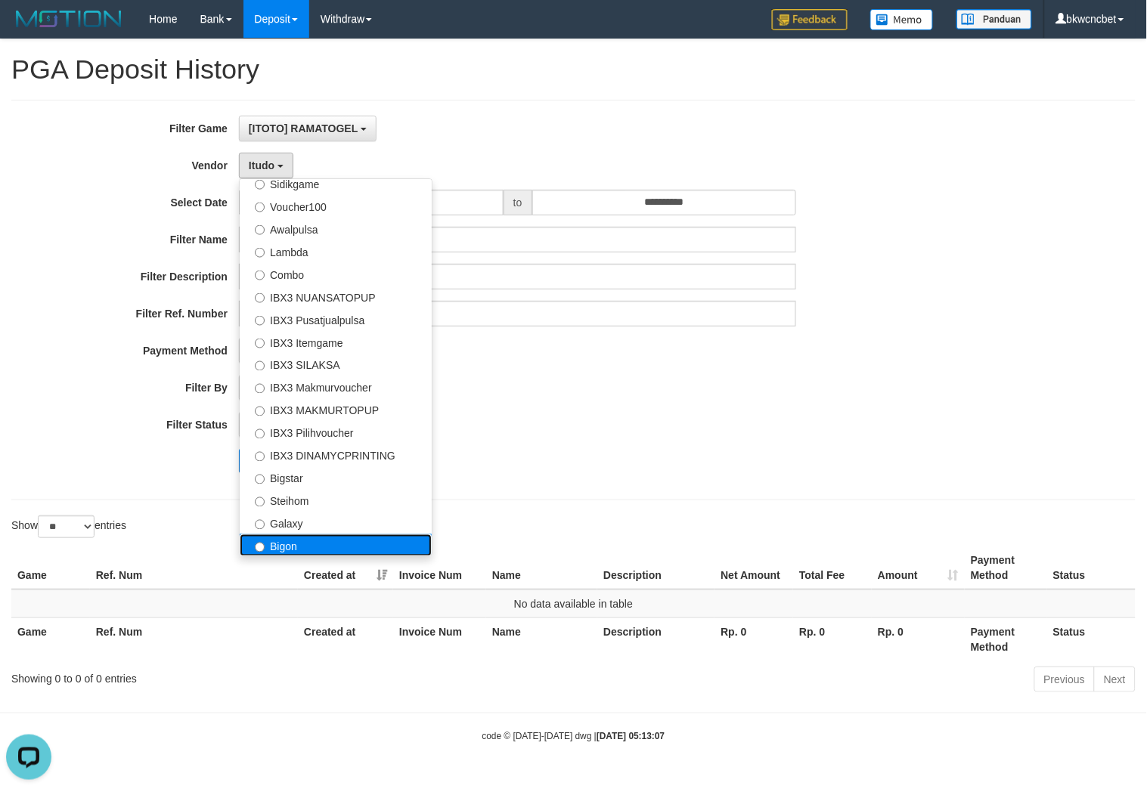
click at [296, 540] on label "Bigon" at bounding box center [336, 545] width 192 height 23
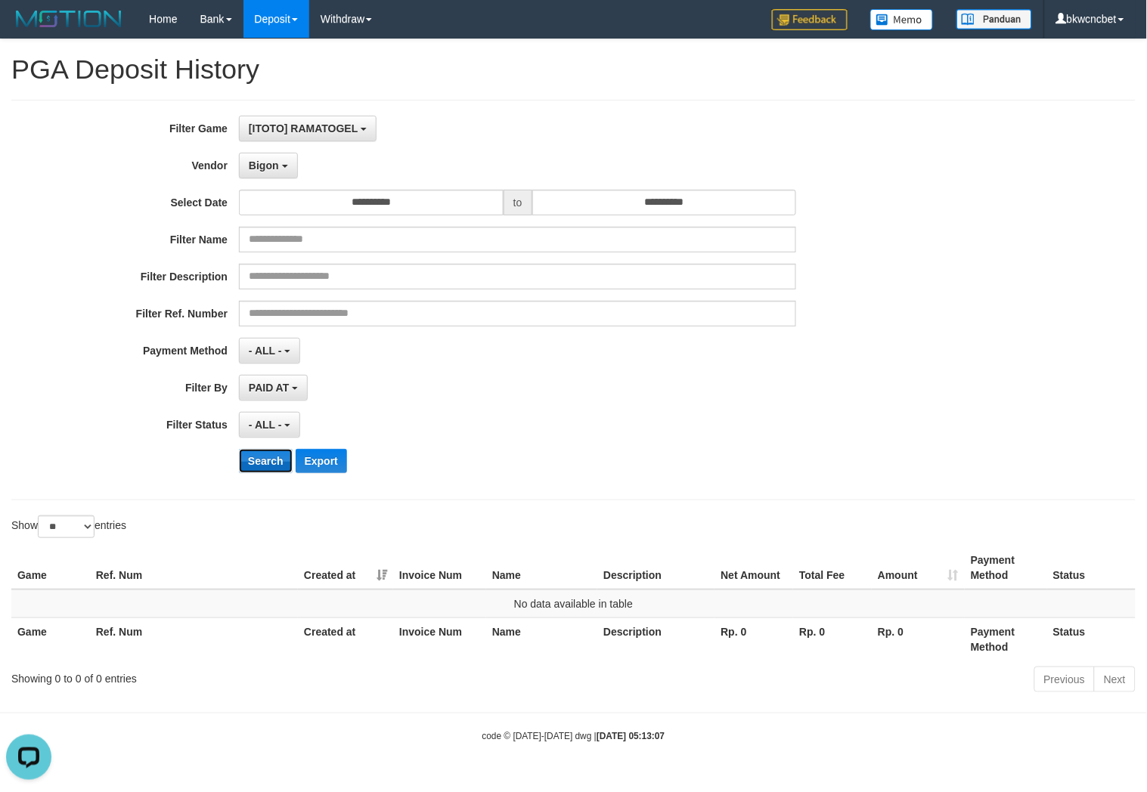
click at [260, 466] on button "Search" at bounding box center [266, 461] width 54 height 24
click at [282, 177] on button "Bigon" at bounding box center [268, 166] width 59 height 26
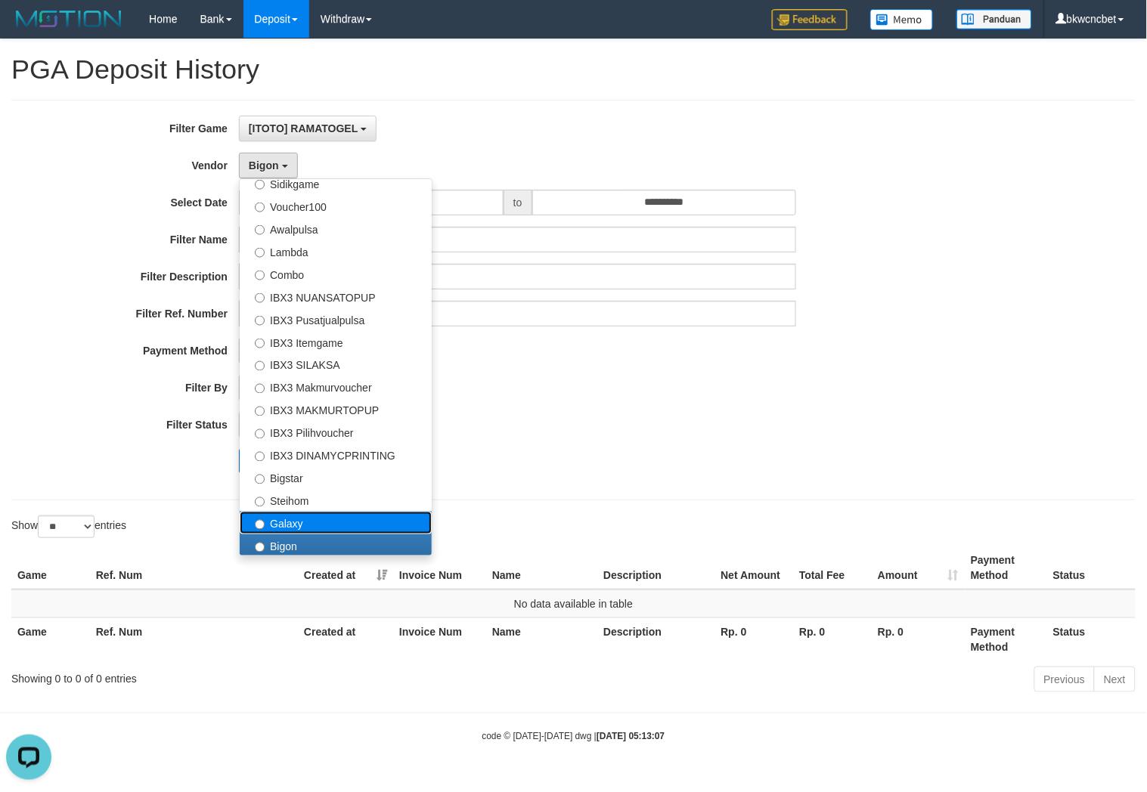
click at [273, 529] on label "Galaxy" at bounding box center [336, 523] width 192 height 23
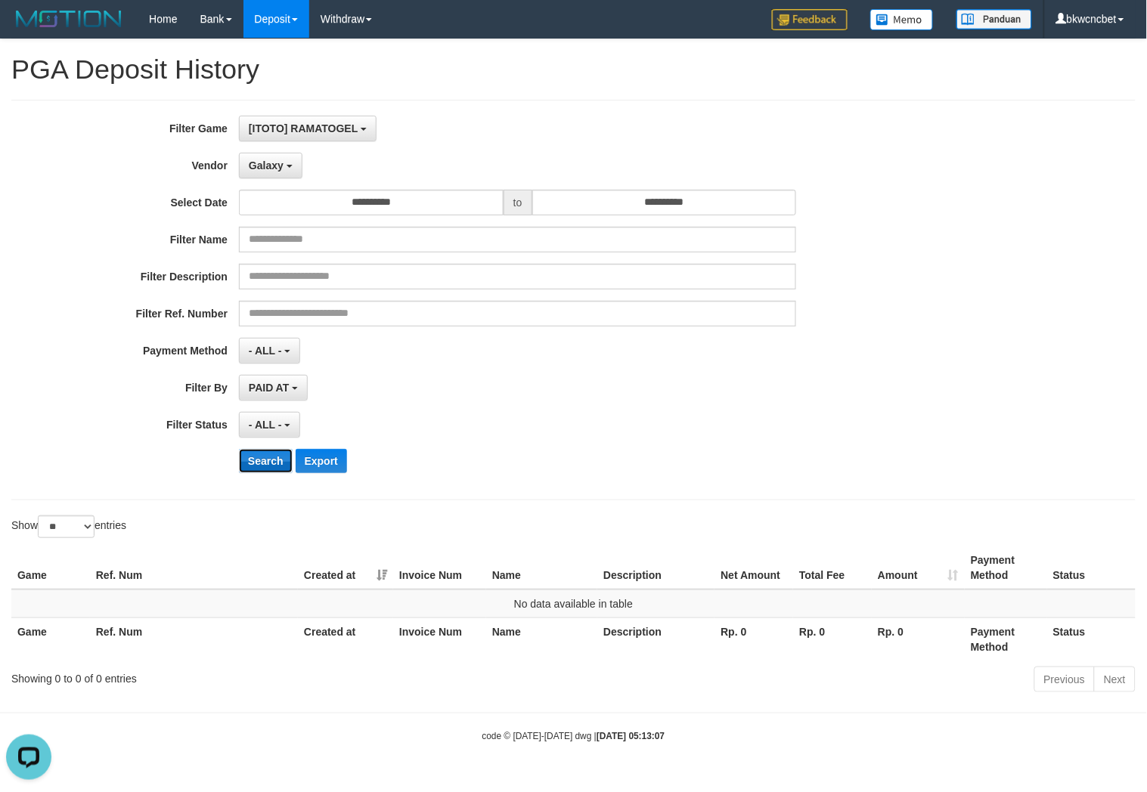
click at [263, 462] on button "Search" at bounding box center [266, 461] width 54 height 24
click at [276, 164] on span "Galaxy" at bounding box center [266, 165] width 35 height 12
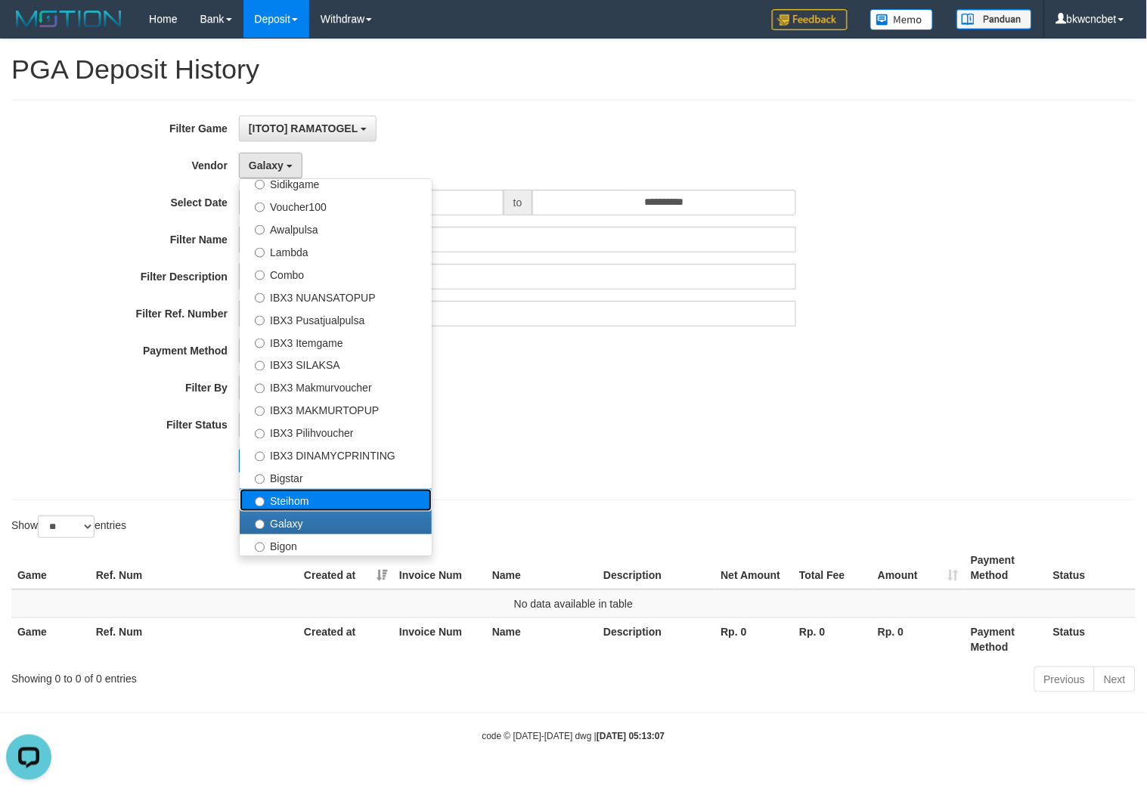
click at [280, 496] on label "Steihom" at bounding box center [336, 500] width 192 height 23
select select "**********"
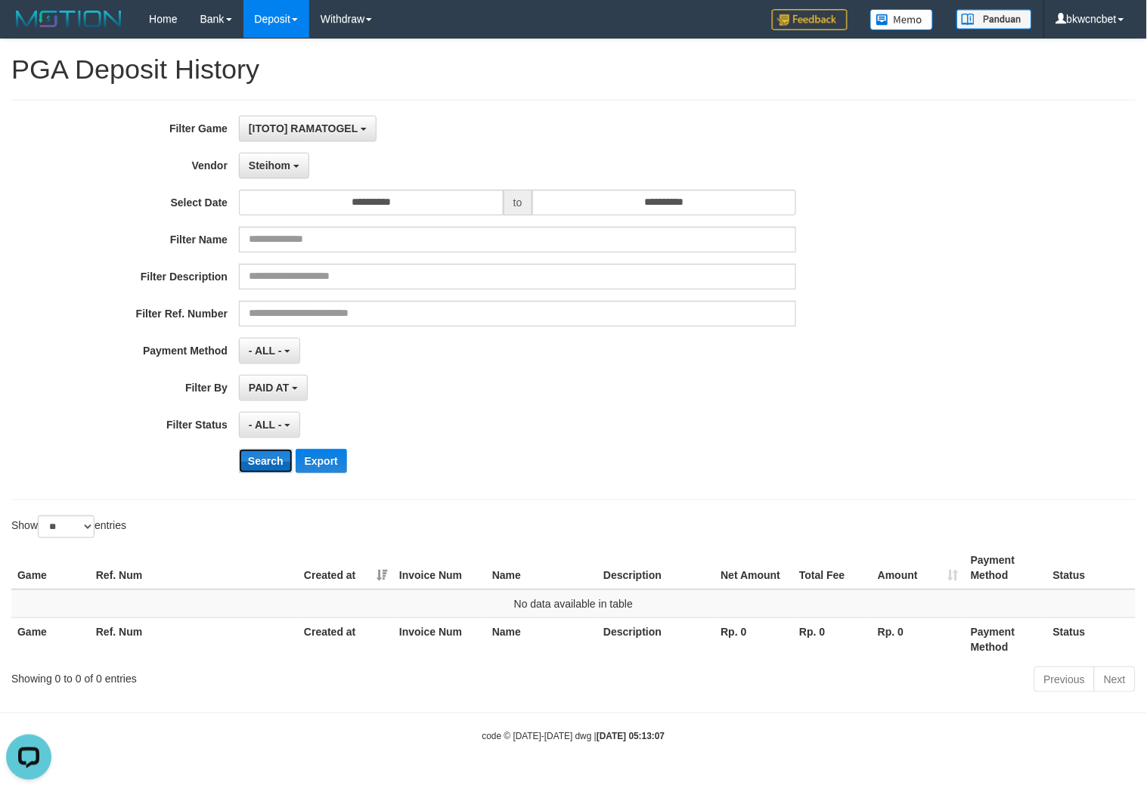
click at [251, 449] on button "Search" at bounding box center [266, 461] width 54 height 24
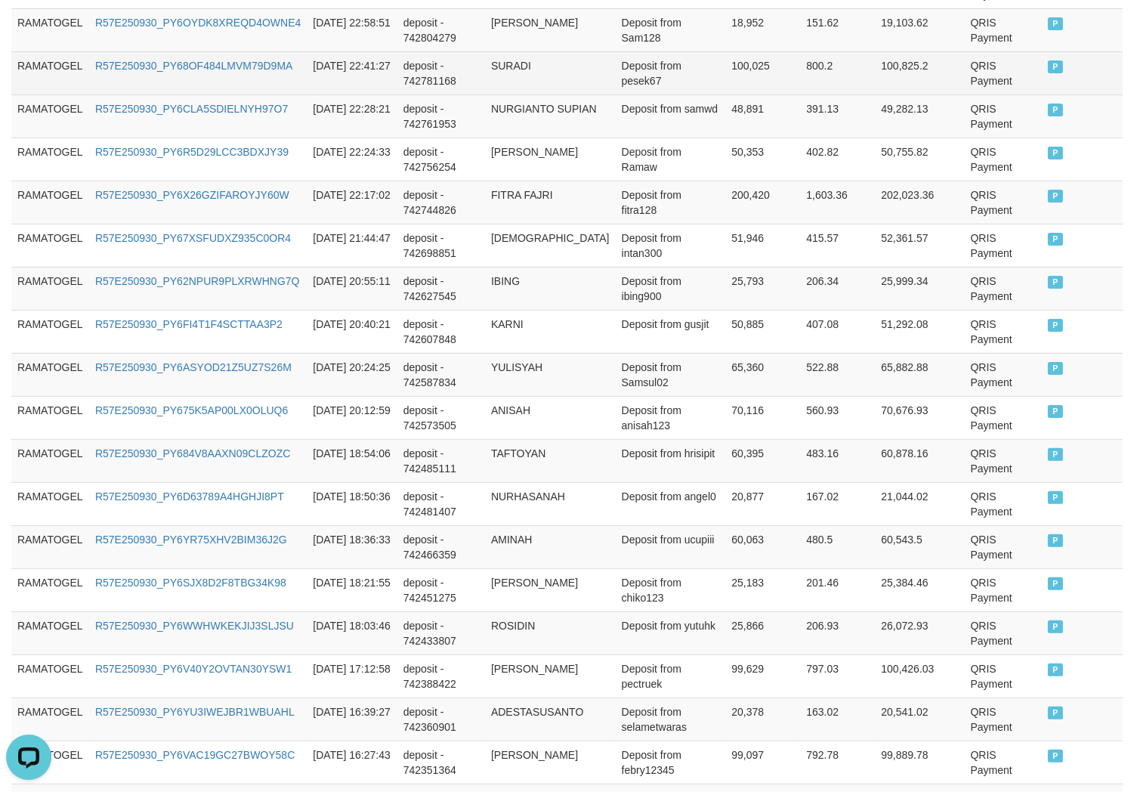
scroll to position [1040, 0]
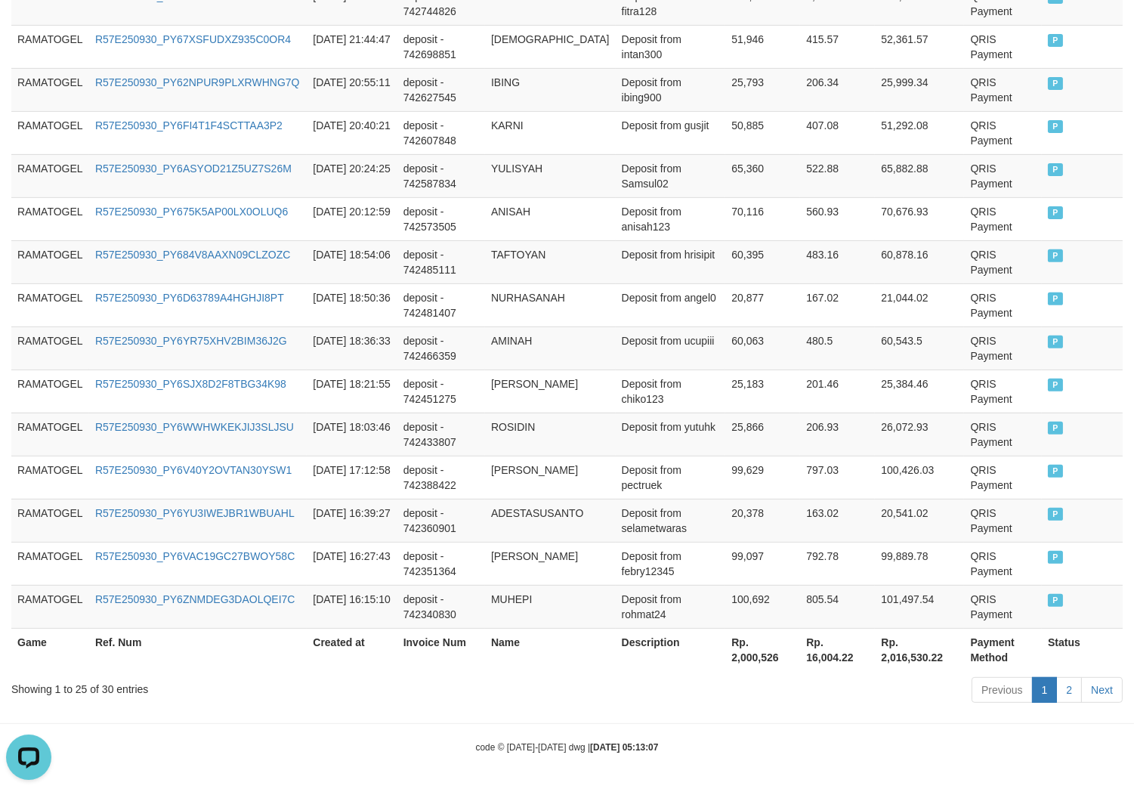
click at [108, 689] on div "Showing 1 to 25 of 30 entries" at bounding box center [236, 686] width 450 height 21
copy div "30"
click at [748, 660] on th "Rp. 2,000,526" at bounding box center [763, 649] width 75 height 43
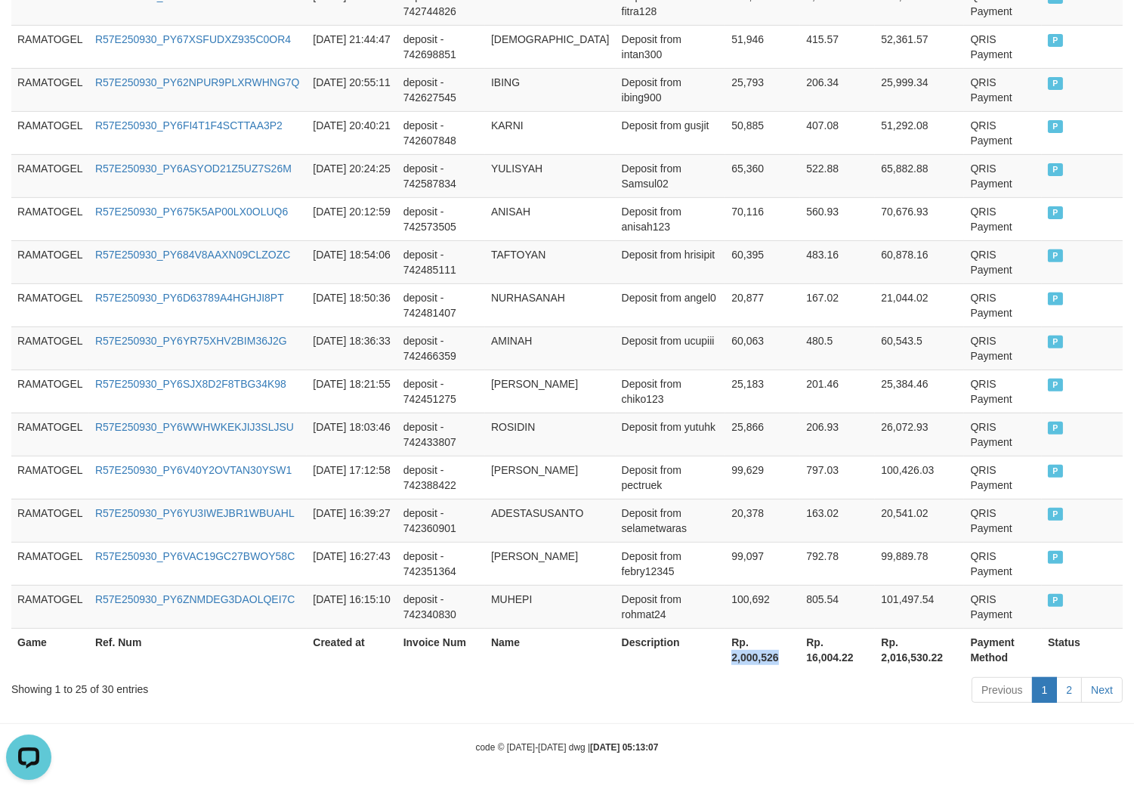
copy th "2,000,526"
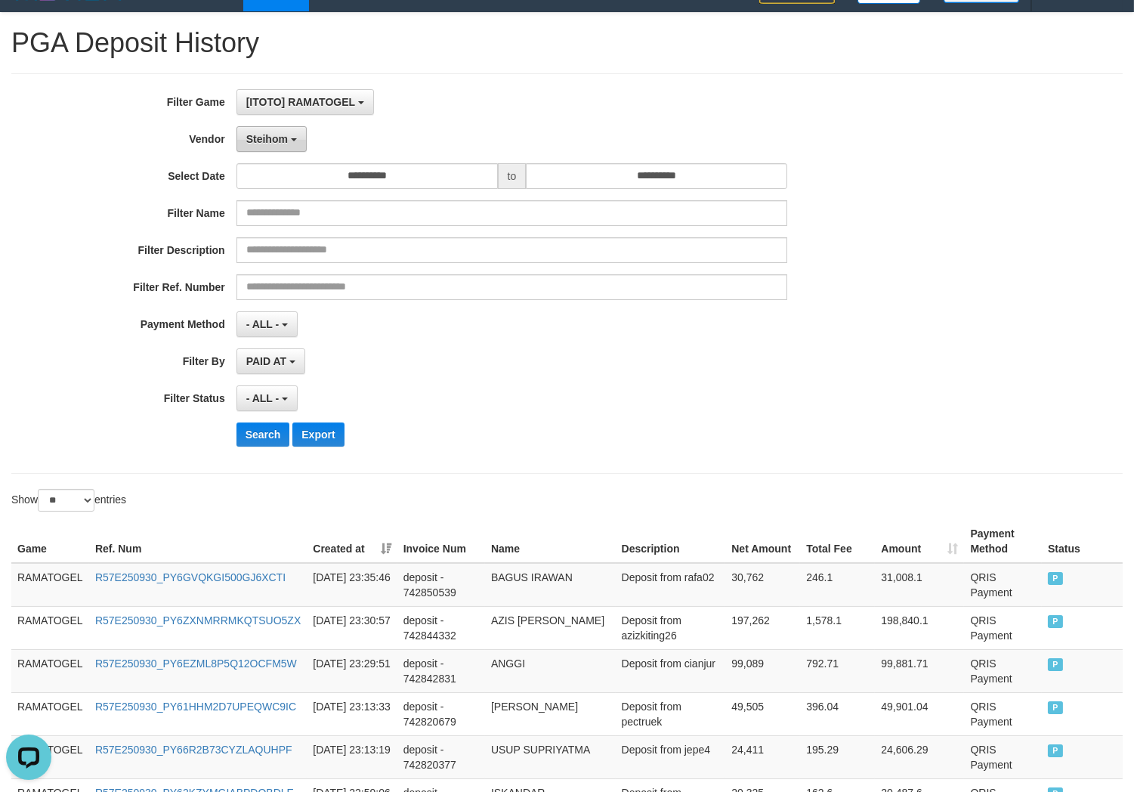
scroll to position [0, 0]
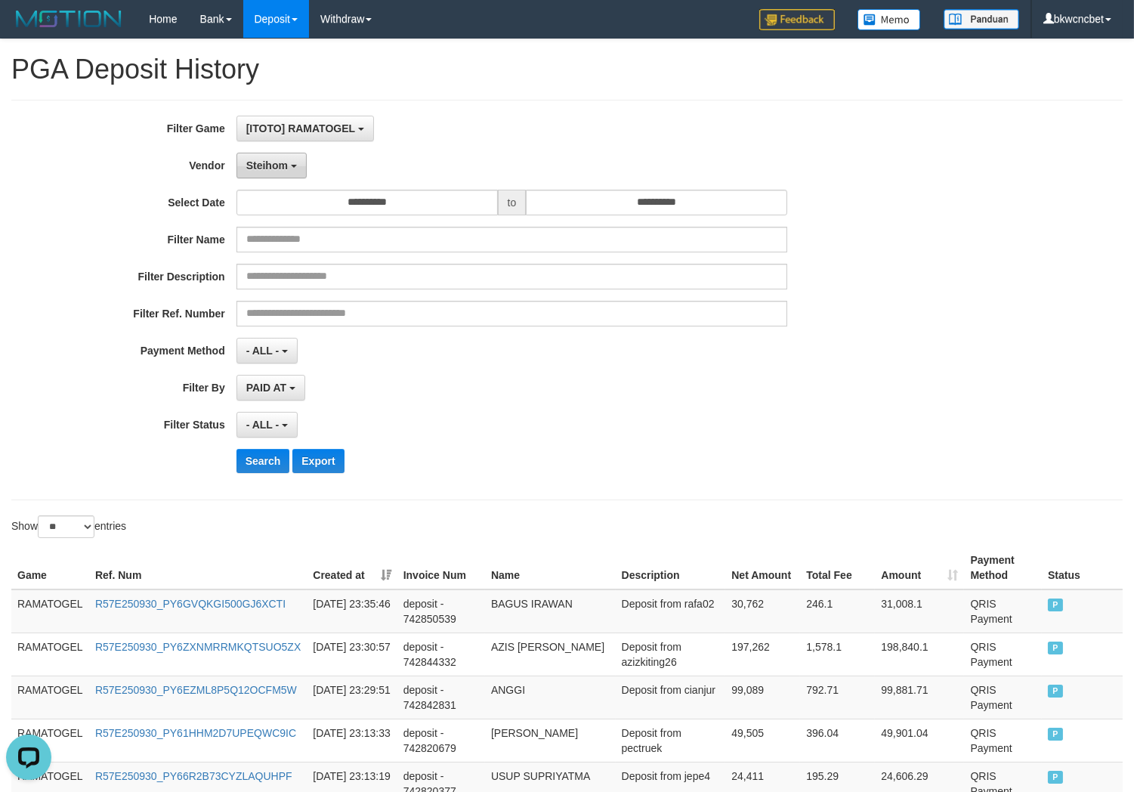
click at [272, 171] on button "Steihom" at bounding box center [272, 166] width 70 height 26
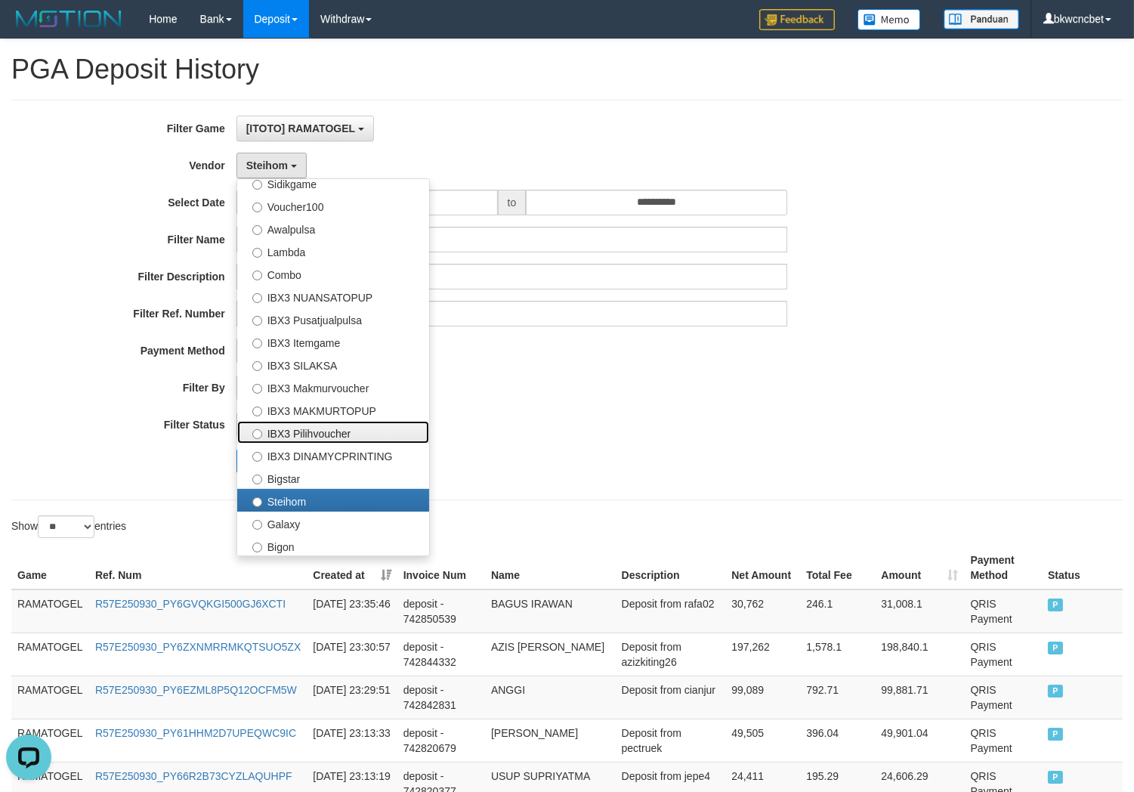
click at [320, 425] on label "IBX3 Pilihvoucher" at bounding box center [333, 432] width 192 height 23
select select "**********"
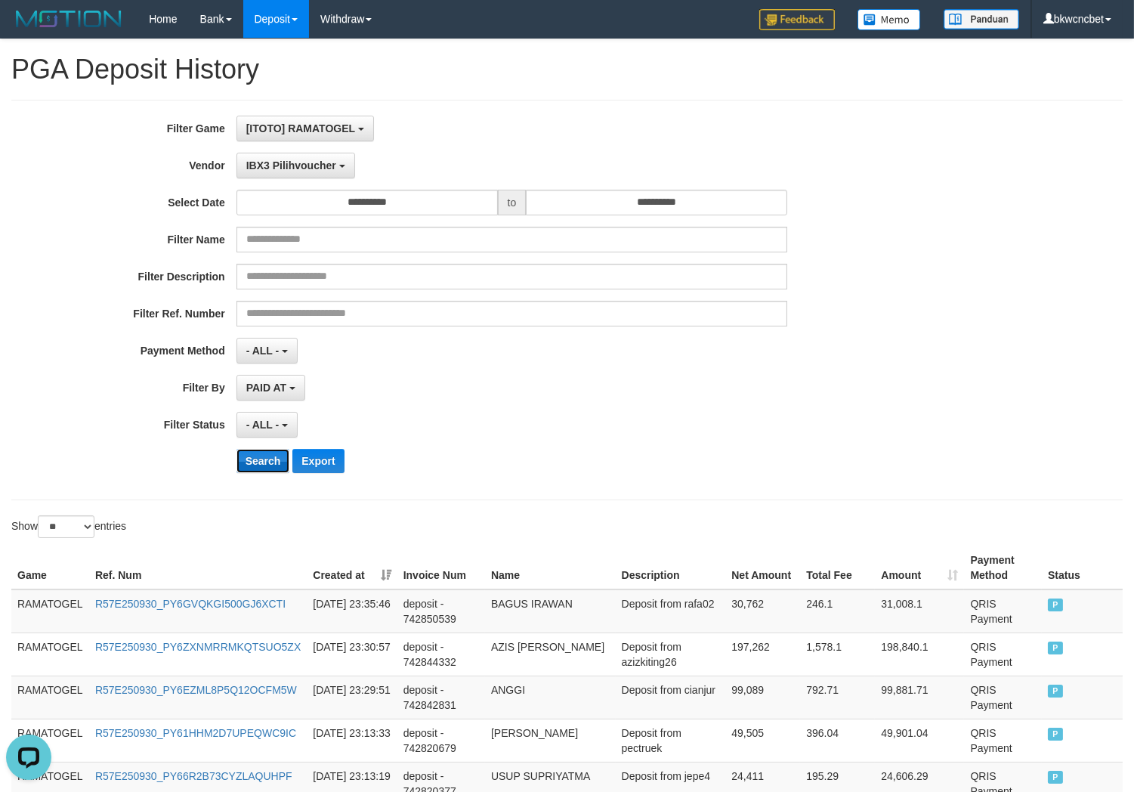
click at [267, 453] on button "Search" at bounding box center [264, 461] width 54 height 24
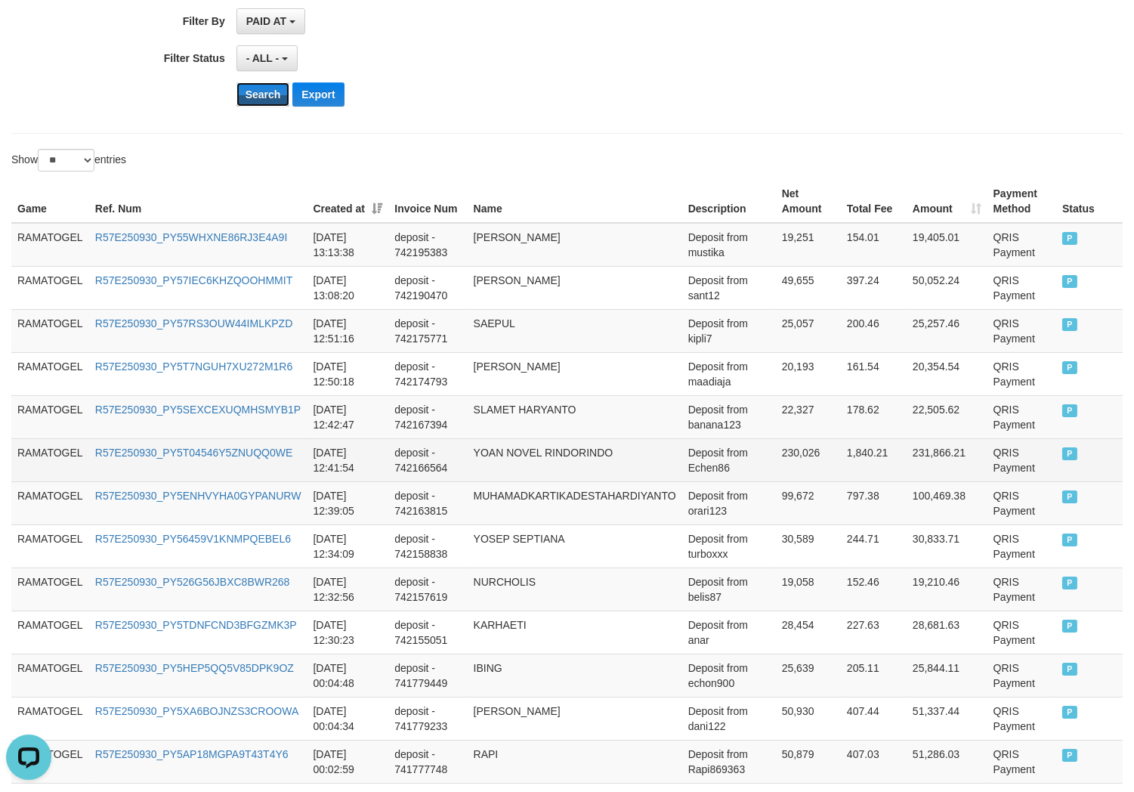
scroll to position [523, 0]
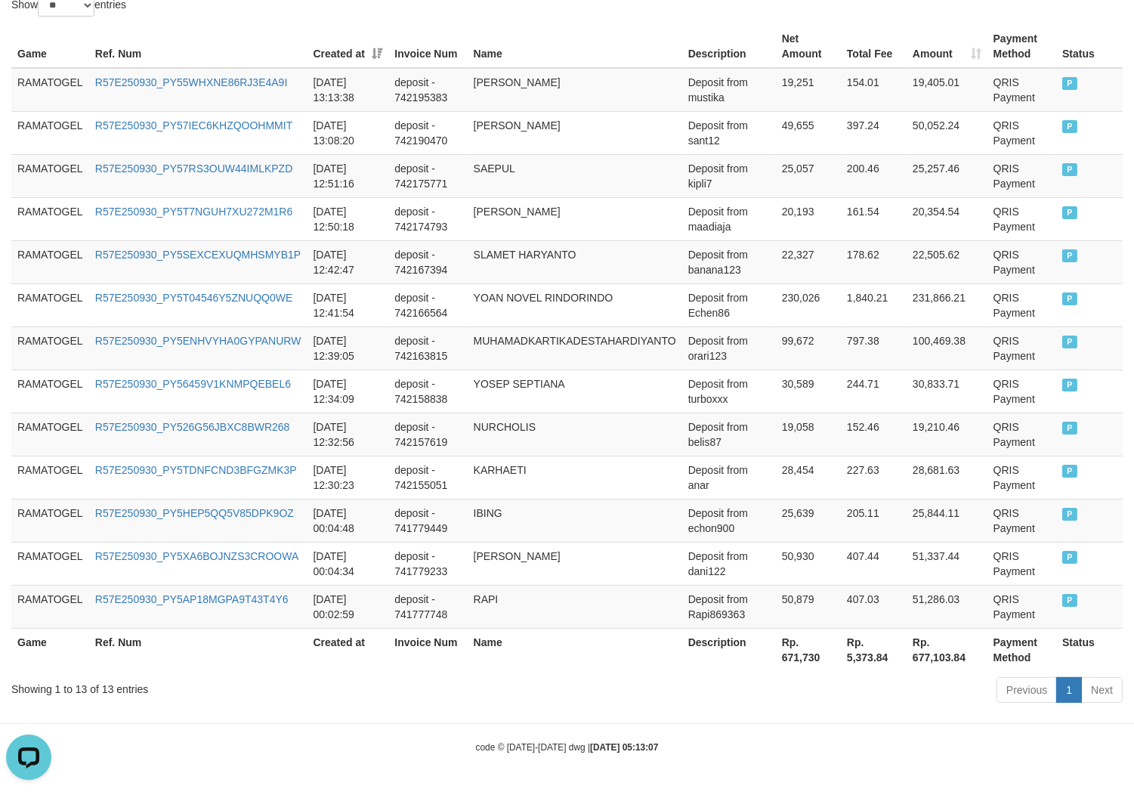
click at [104, 682] on div "Showing 1 to 13 of 13 entries" at bounding box center [236, 686] width 450 height 21
copy div "13"
click at [804, 661] on th "Rp. 671,730" at bounding box center [808, 649] width 65 height 43
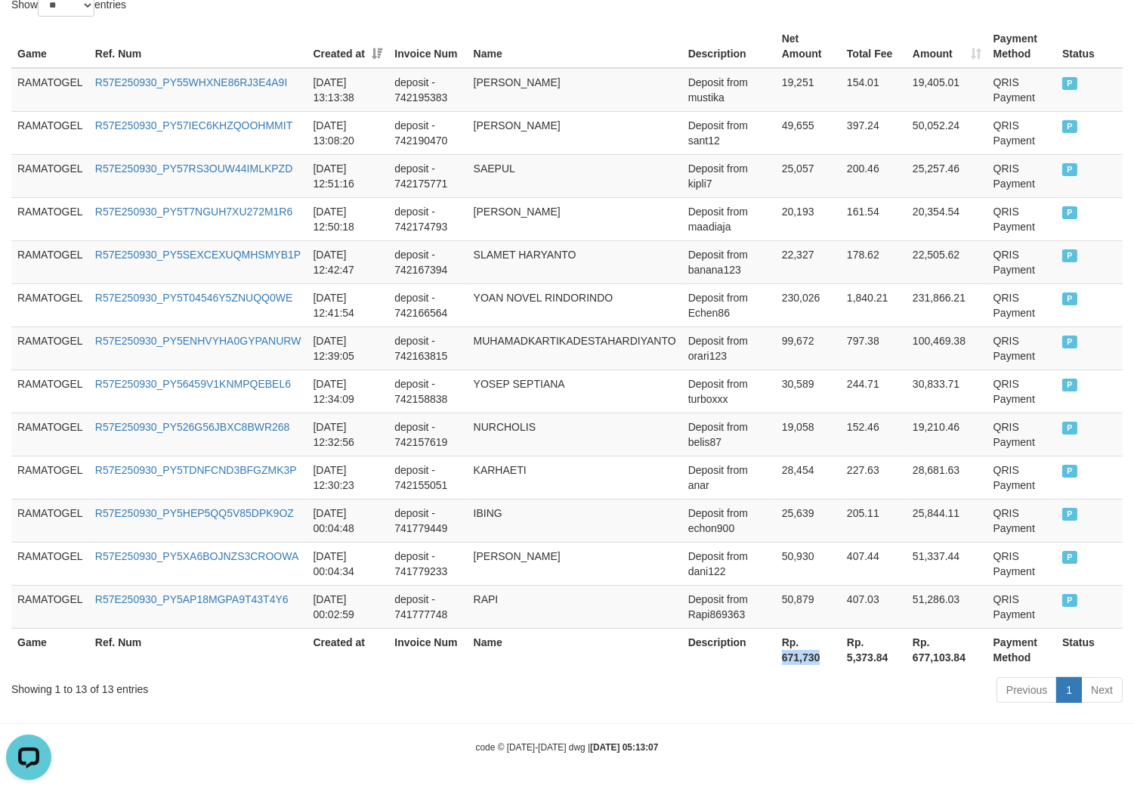
copy th "671,730"
